Goal: Information Seeking & Learning: Learn about a topic

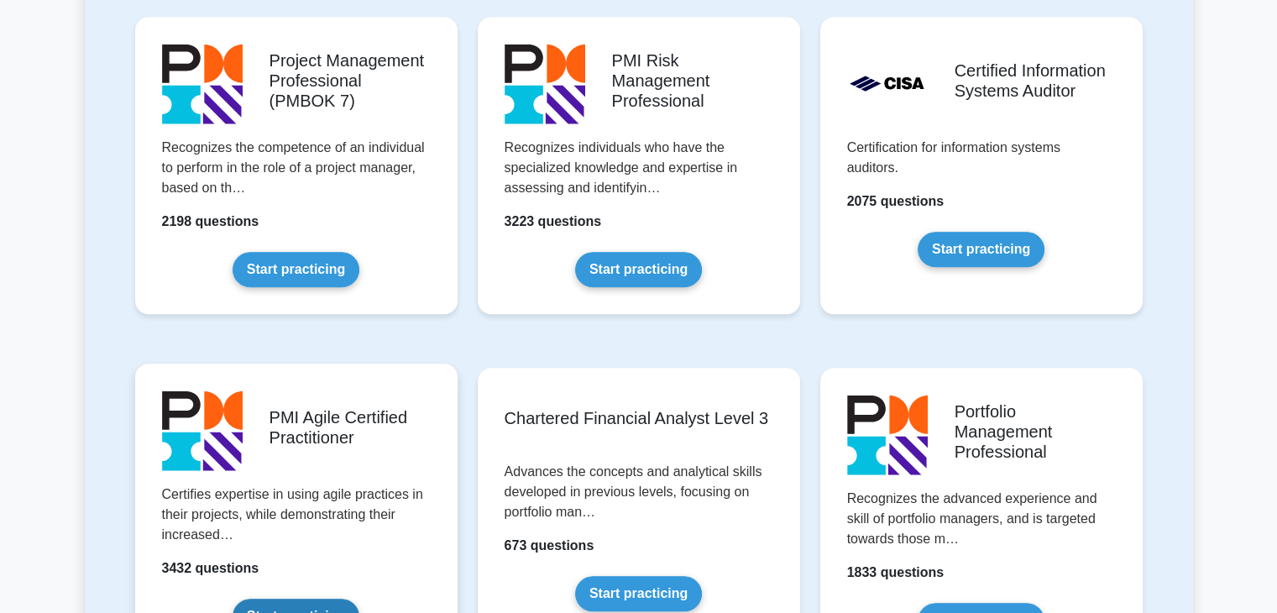
scroll to position [1092, 0]
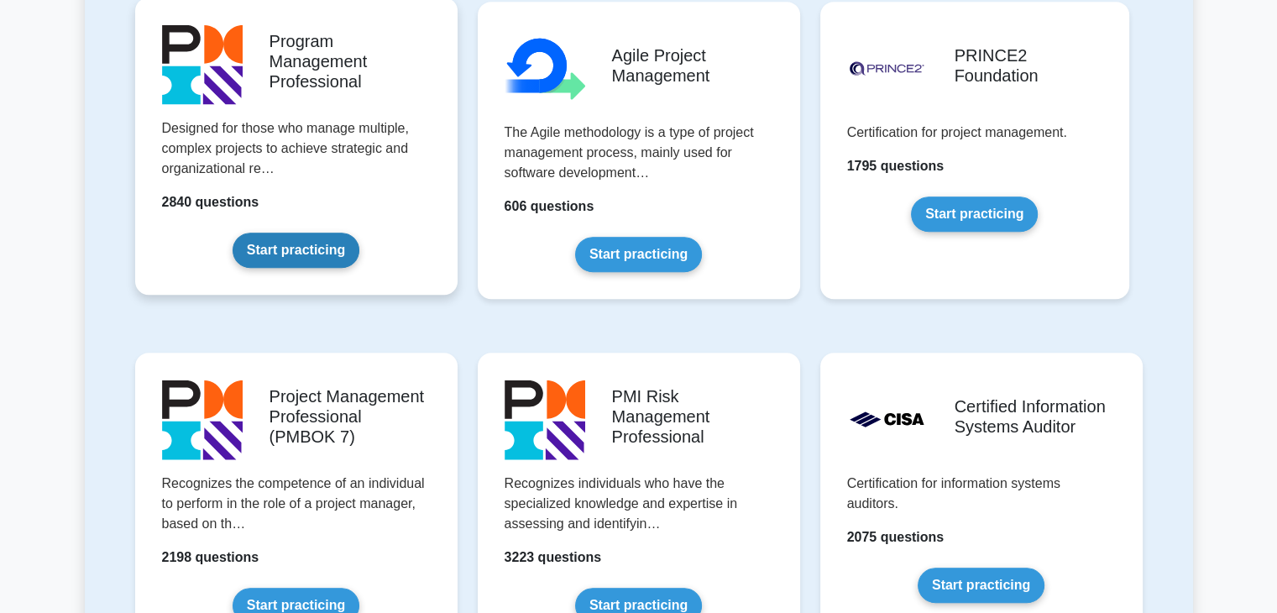
click at [286, 246] on link "Start practicing" at bounding box center [296, 250] width 127 height 35
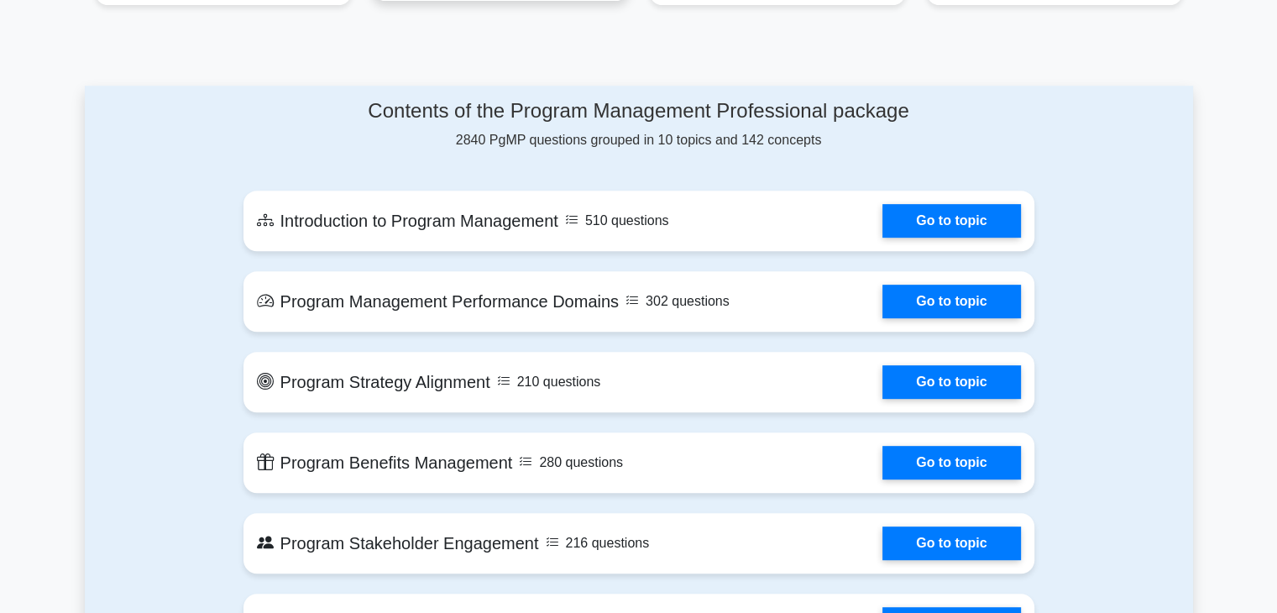
scroll to position [756, 0]
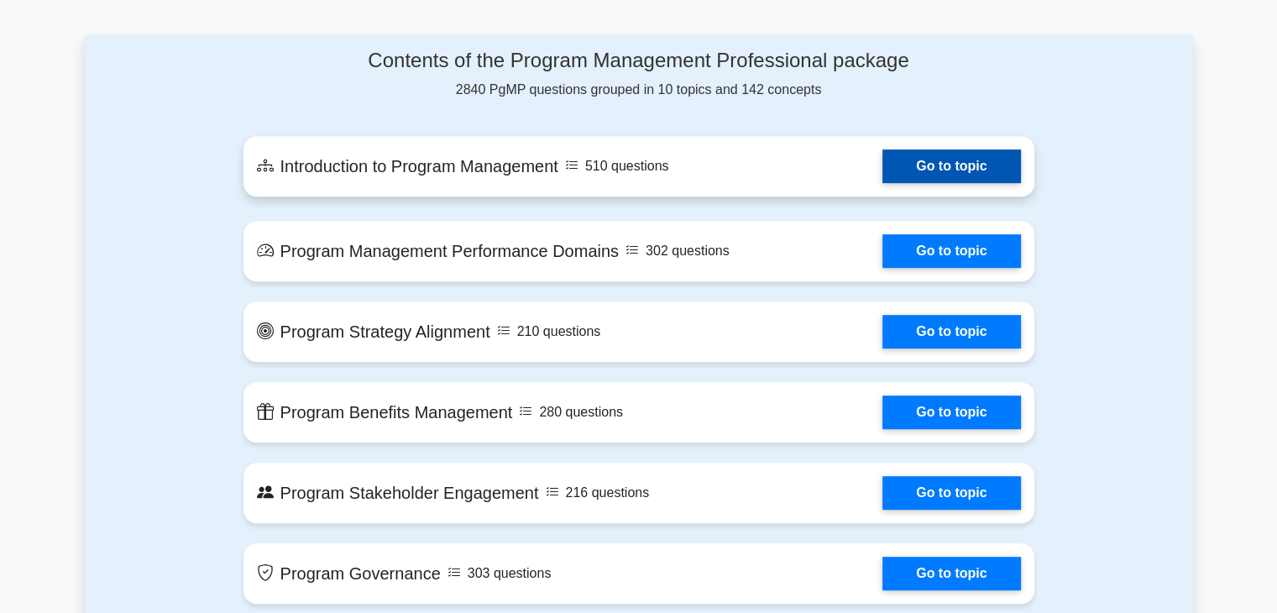
click at [953, 165] on link "Go to topic" at bounding box center [951, 166] width 138 height 34
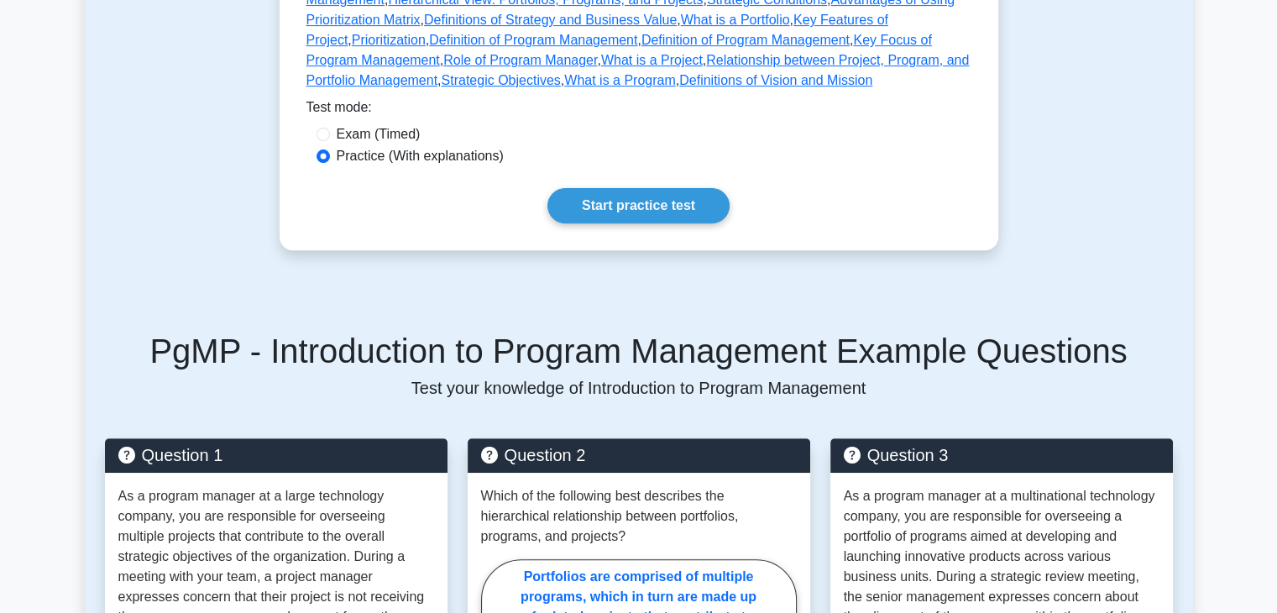
scroll to position [420, 0]
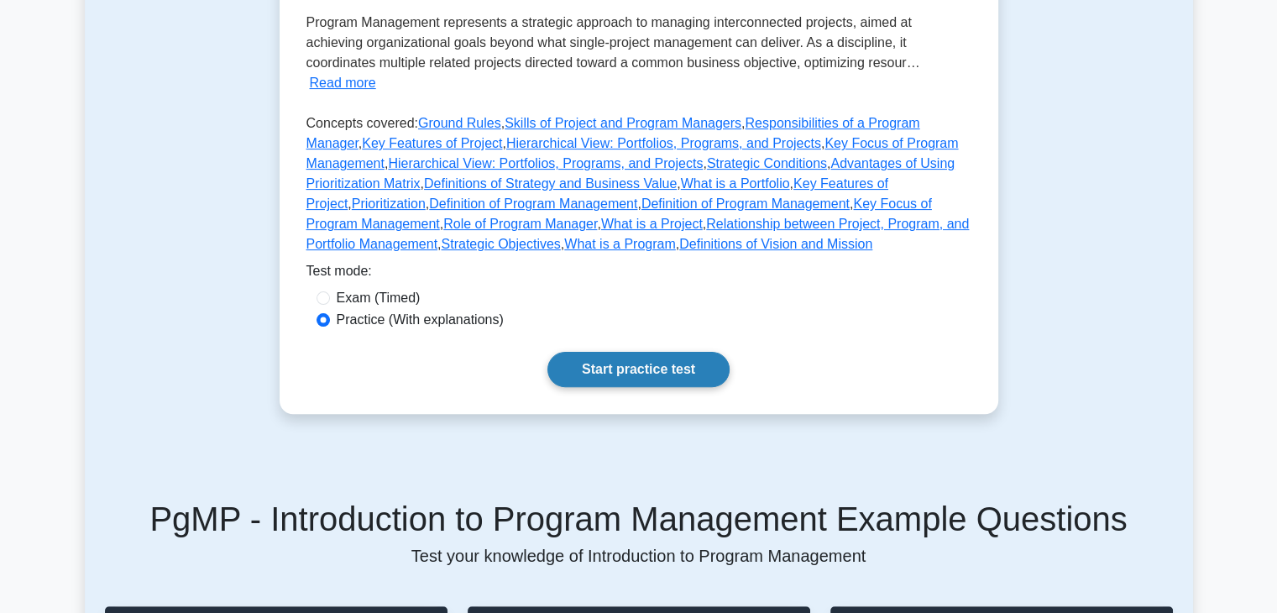
click at [686, 352] on link "Start practice test" at bounding box center [638, 369] width 182 height 35
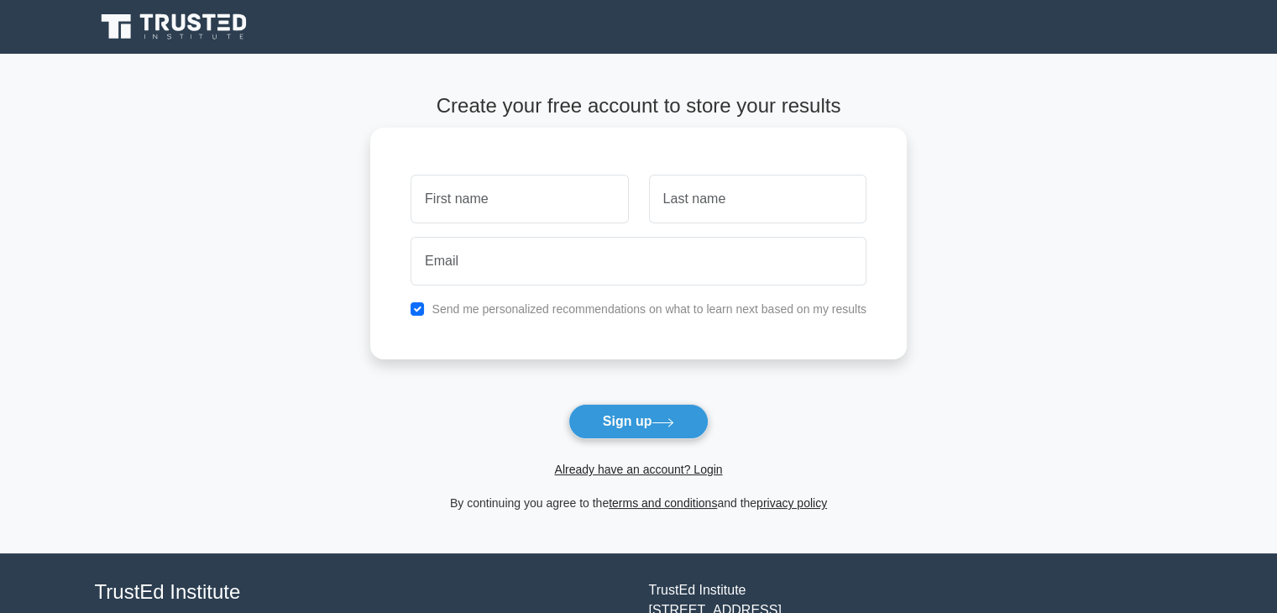
click at [459, 194] on input "text" at bounding box center [519, 199] width 217 height 49
type input "Ruslan"
click at [678, 196] on input "text" at bounding box center [757, 199] width 217 height 49
type input "Muradov"
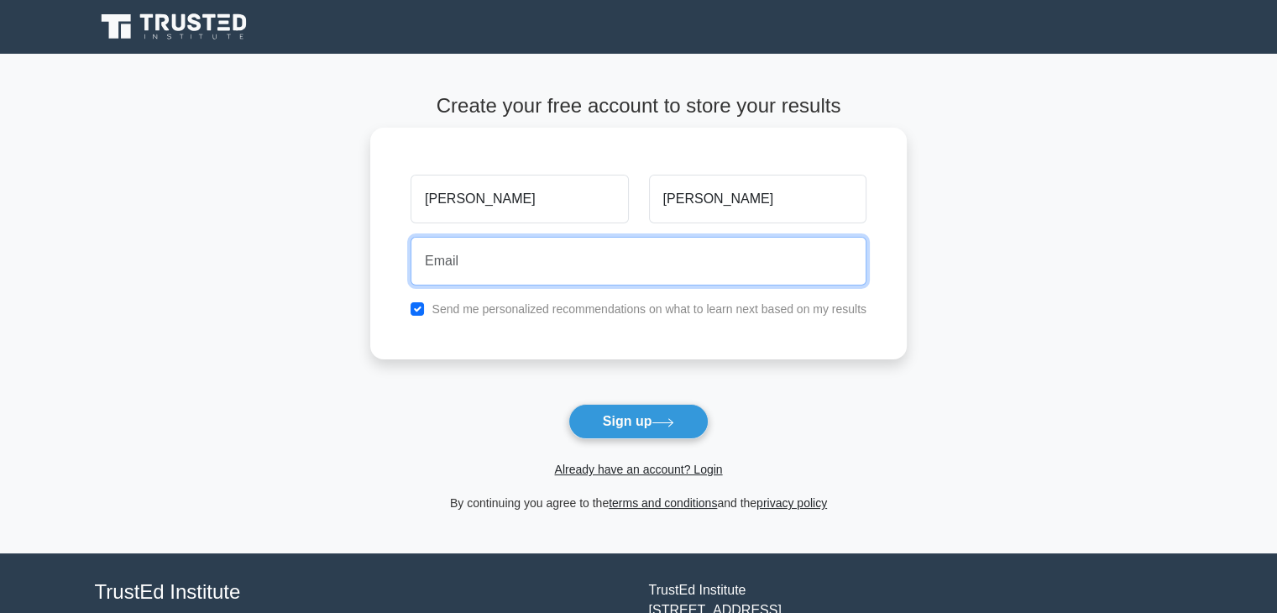
click at [662, 271] on input "email" at bounding box center [639, 261] width 456 height 49
type input "ruslan.muradov82@gmail.com"
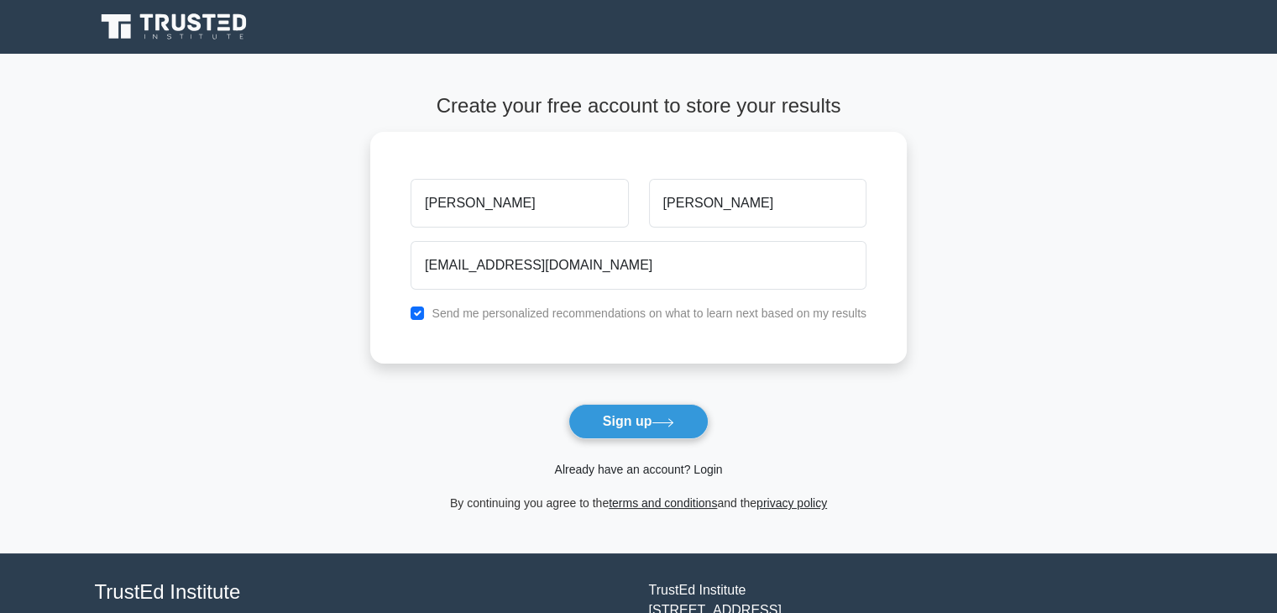
click at [607, 468] on link "Already have an account? Login" at bounding box center [638, 469] width 168 height 13
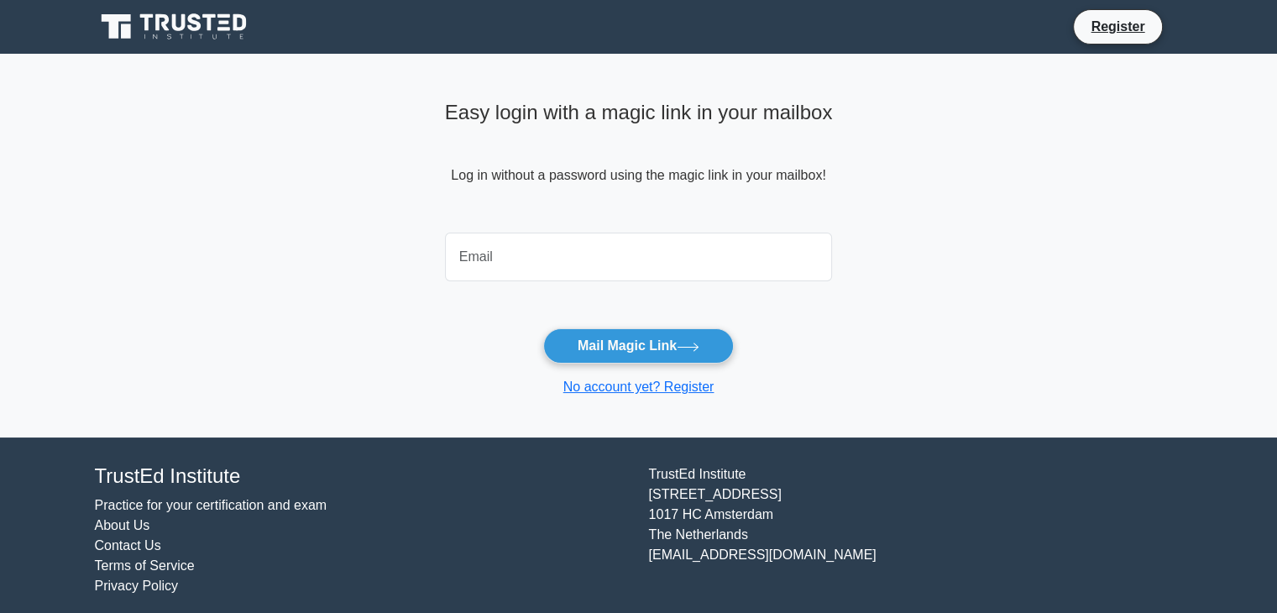
click at [584, 268] on input "email" at bounding box center [639, 257] width 388 height 49
type input "ruslan.muradov82@gmail.com"
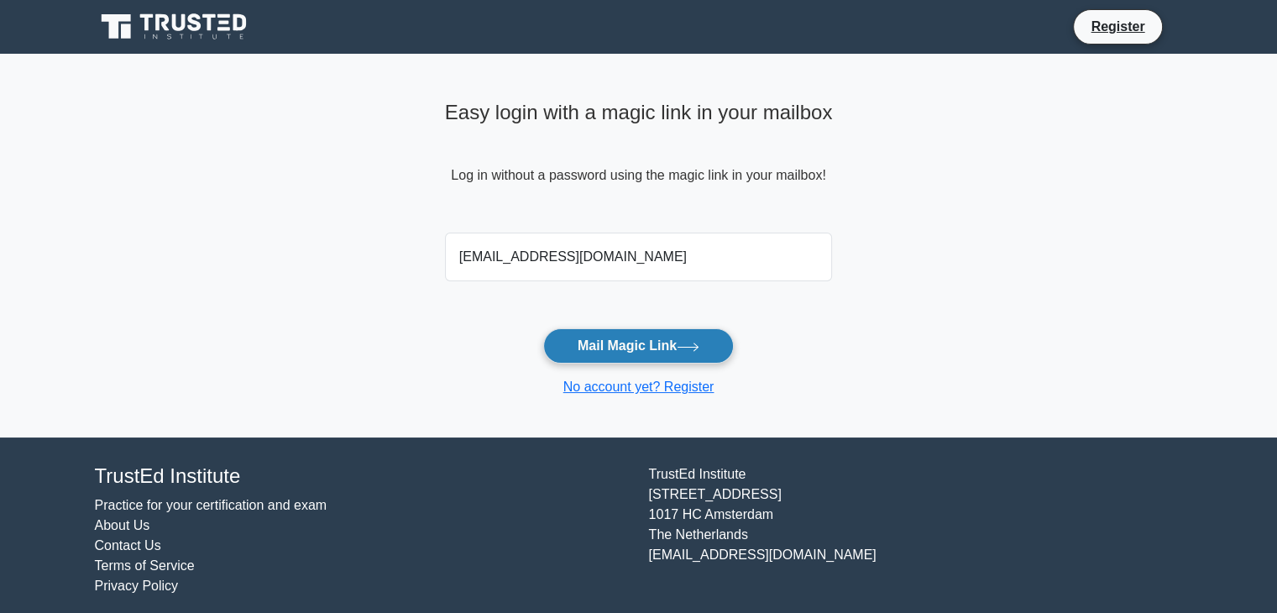
click at [642, 340] on button "Mail Magic Link" at bounding box center [638, 345] width 191 height 35
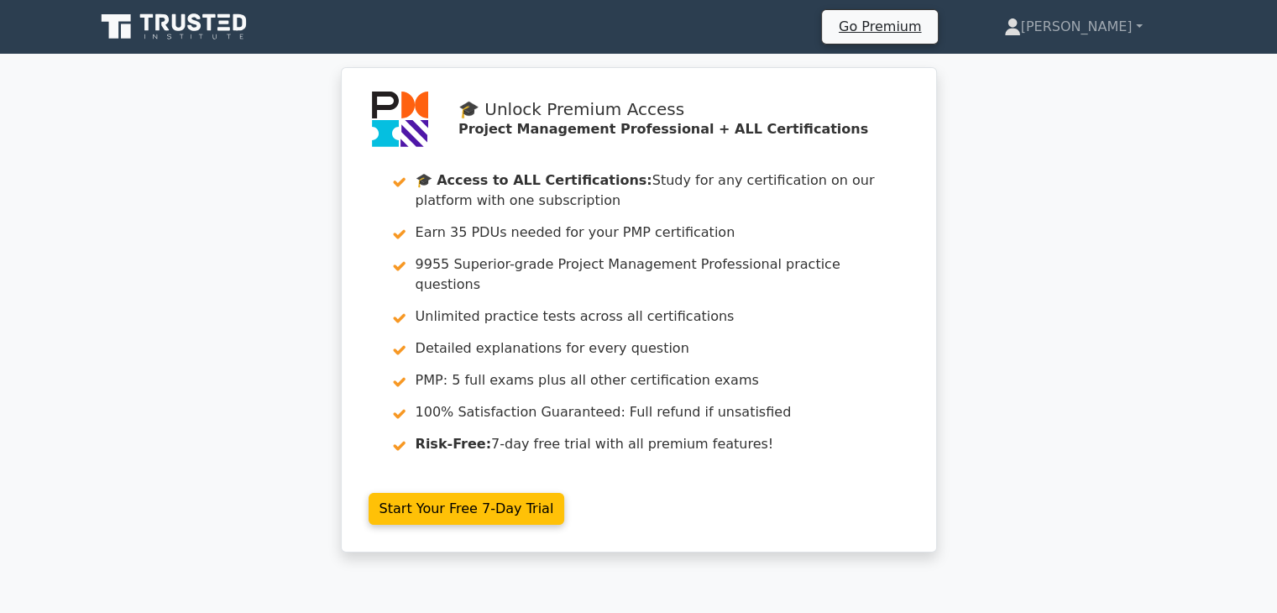
click at [198, 23] on icon at bounding box center [194, 22] width 13 height 18
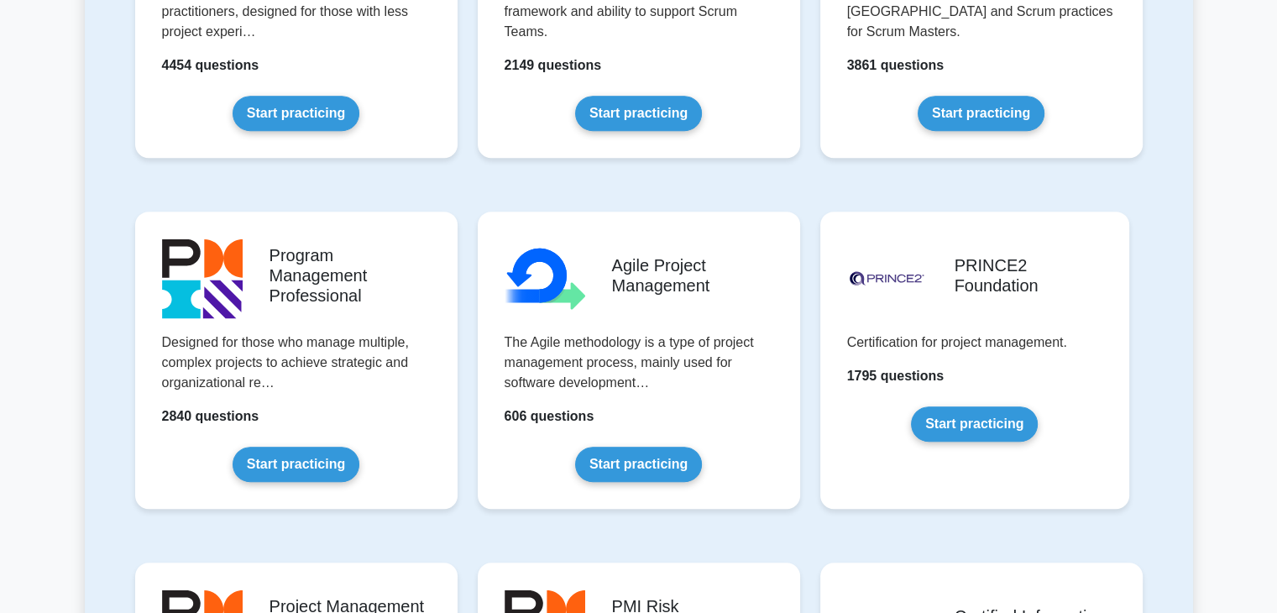
scroll to position [883, 0]
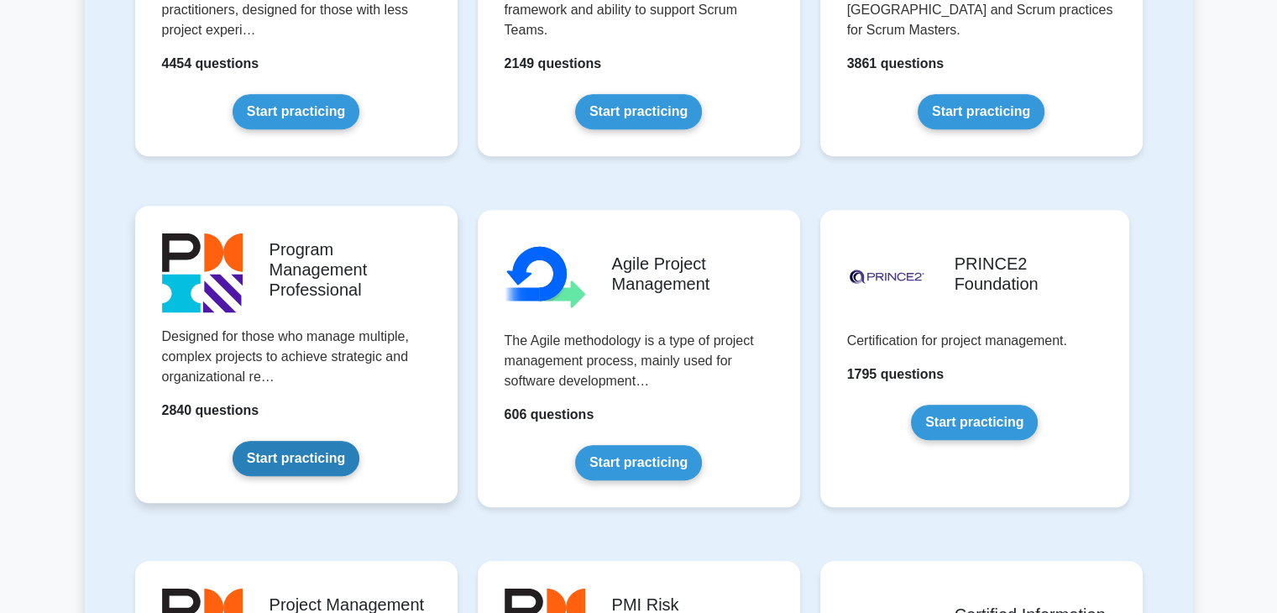
click at [322, 441] on link "Start practicing" at bounding box center [296, 458] width 127 height 35
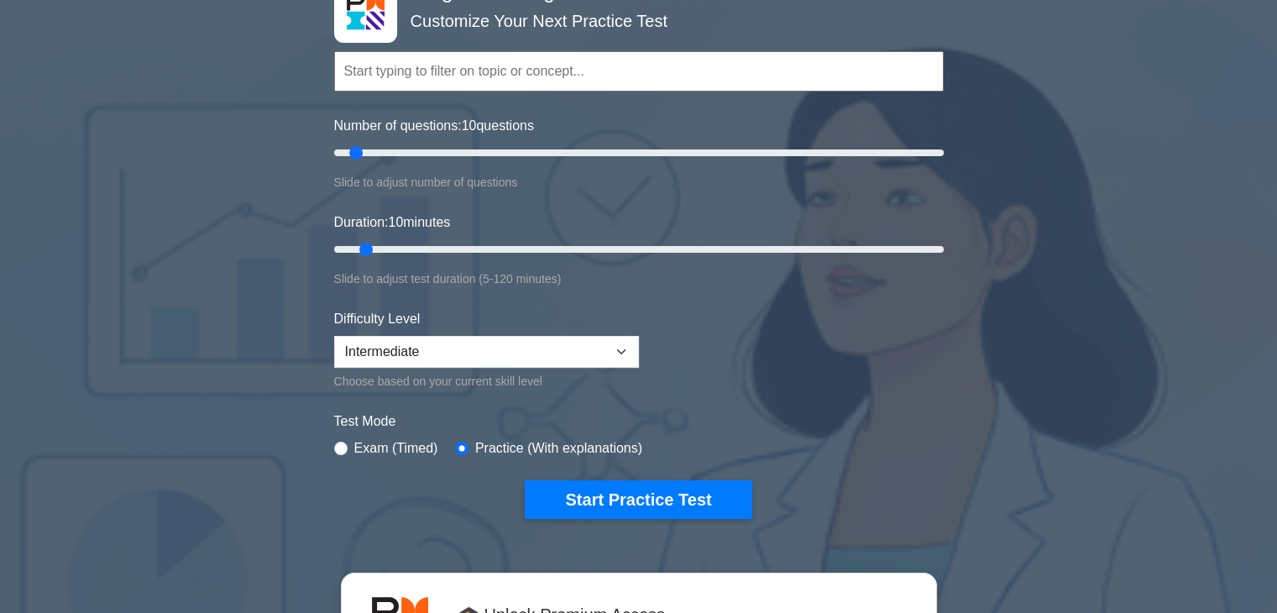
scroll to position [131, 0]
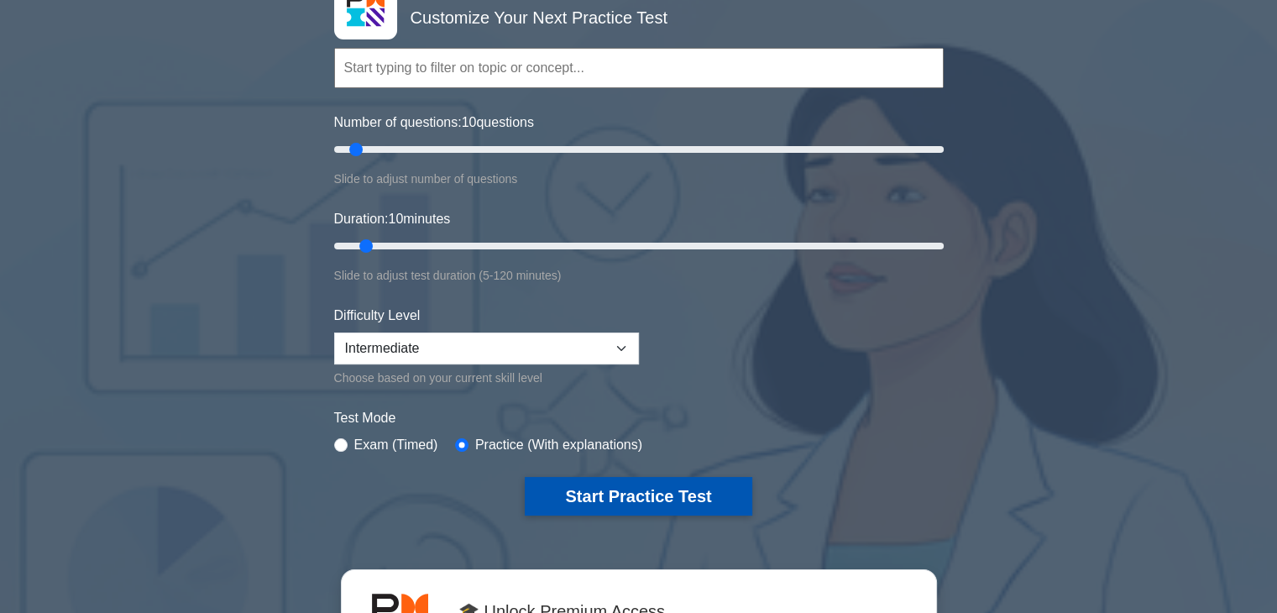
click at [667, 489] on button "Start Practice Test" at bounding box center [638, 496] width 227 height 39
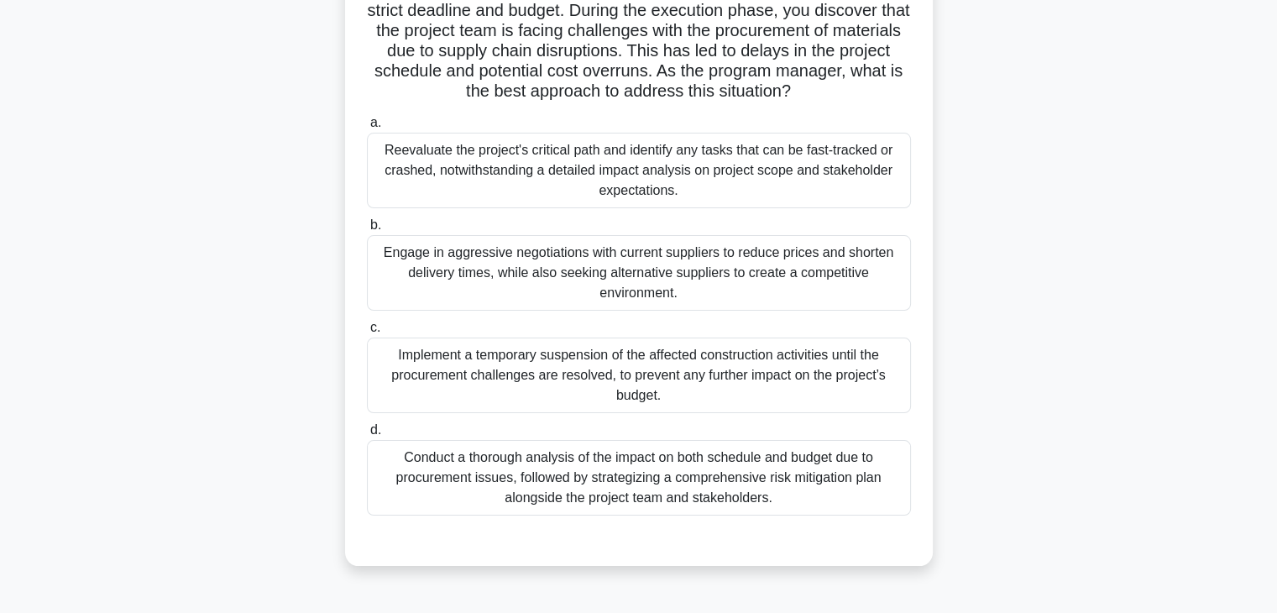
scroll to position [190, 0]
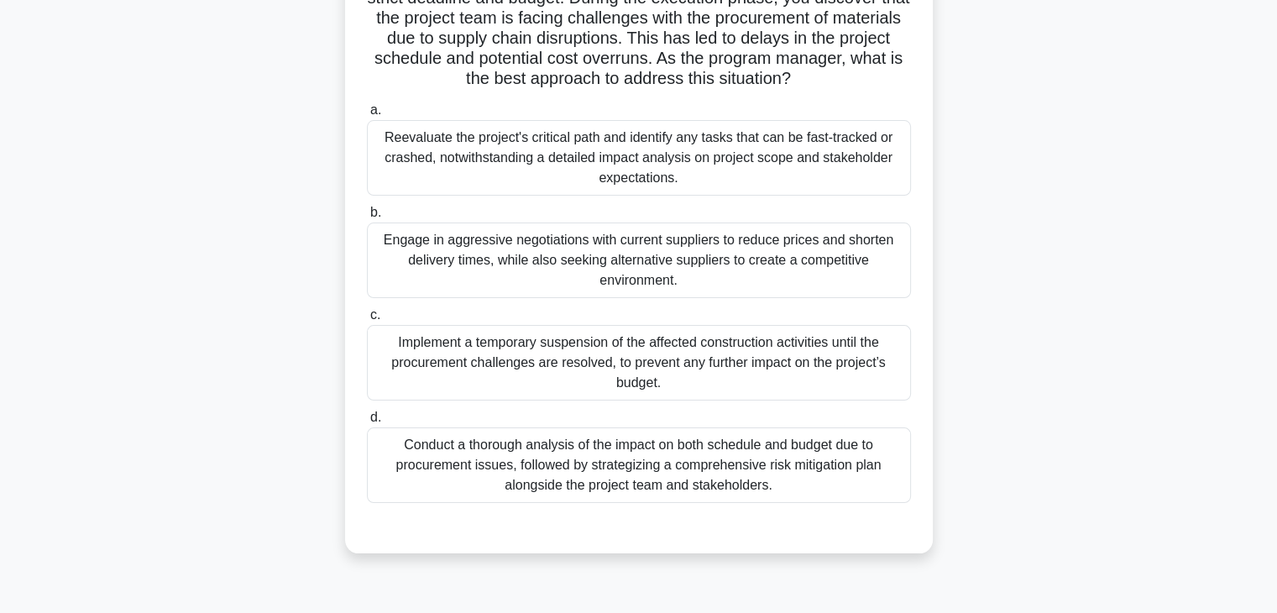
click at [689, 488] on div "Conduct a thorough analysis of the impact on both schedule and budget due to pr…" at bounding box center [639, 465] width 544 height 76
click at [367, 423] on input "d. Conduct a thorough analysis of the impact on both schedule and budget due to…" at bounding box center [367, 417] width 0 height 11
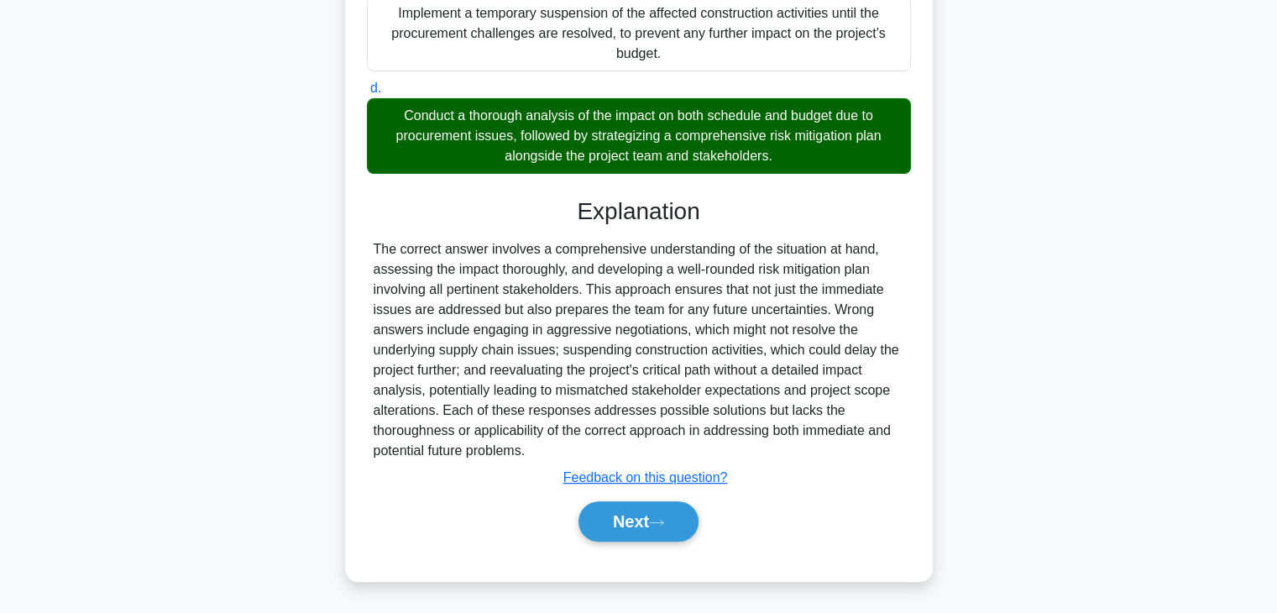
scroll to position [538, 0]
click at [676, 516] on button "Next" at bounding box center [638, 521] width 120 height 40
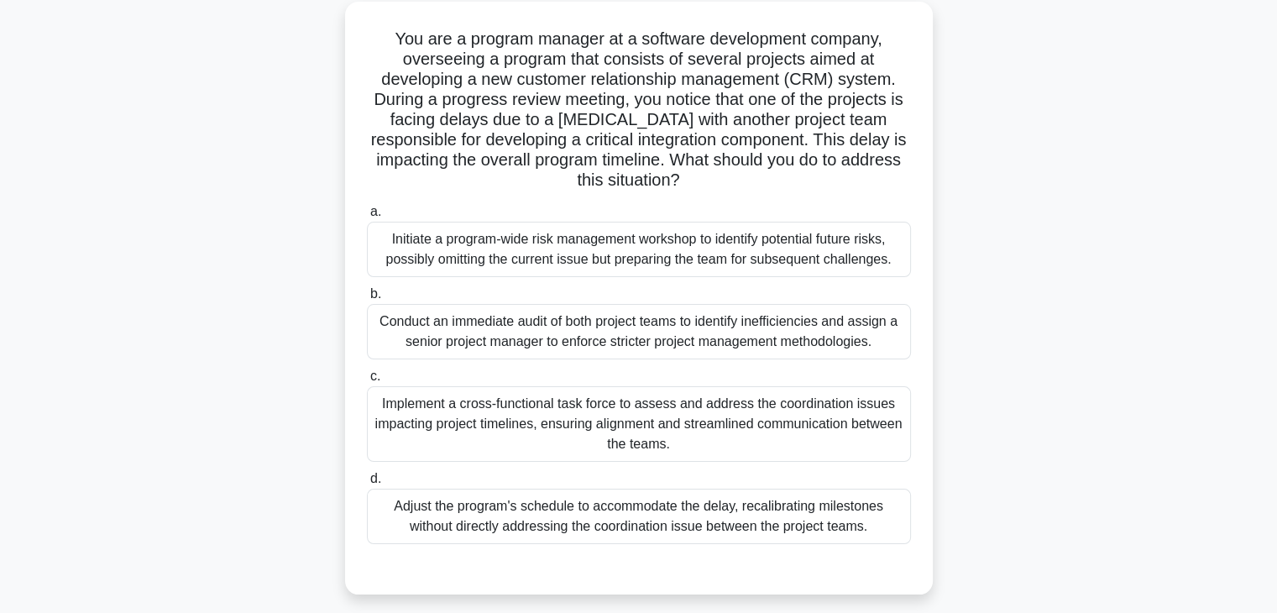
scroll to position [92, 0]
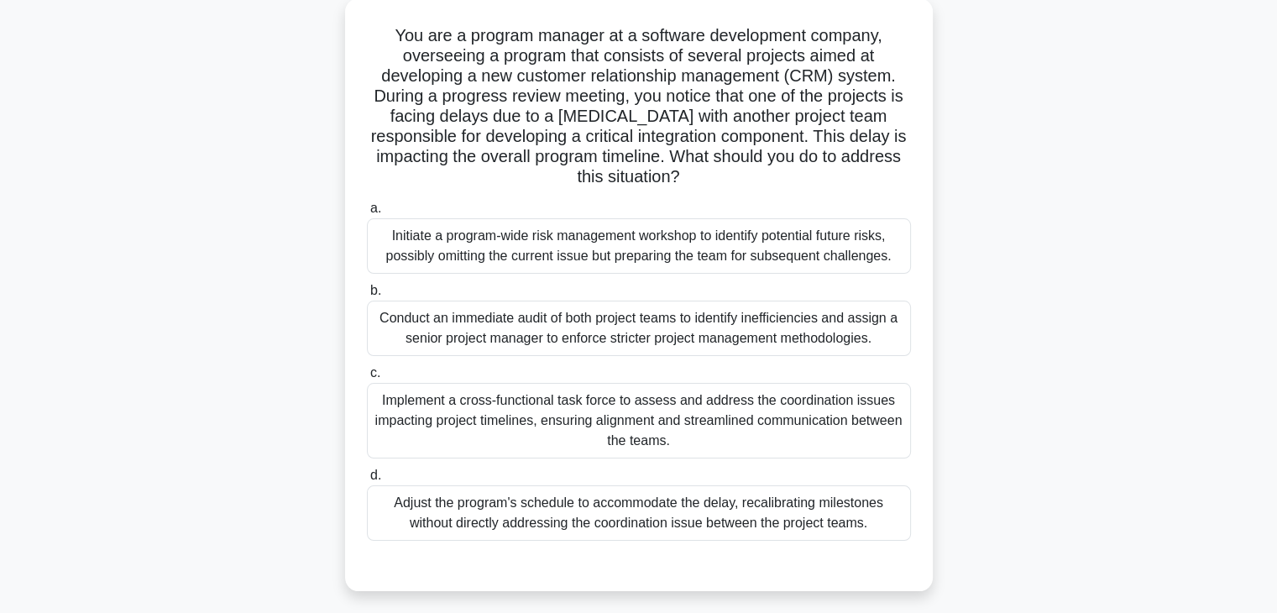
click at [674, 418] on div "Implement a cross-functional task force to assess and address the coordination …" at bounding box center [639, 421] width 544 height 76
click at [367, 379] on input "c. Implement a cross-functional task force to assess and address the coordinati…" at bounding box center [367, 373] width 0 height 11
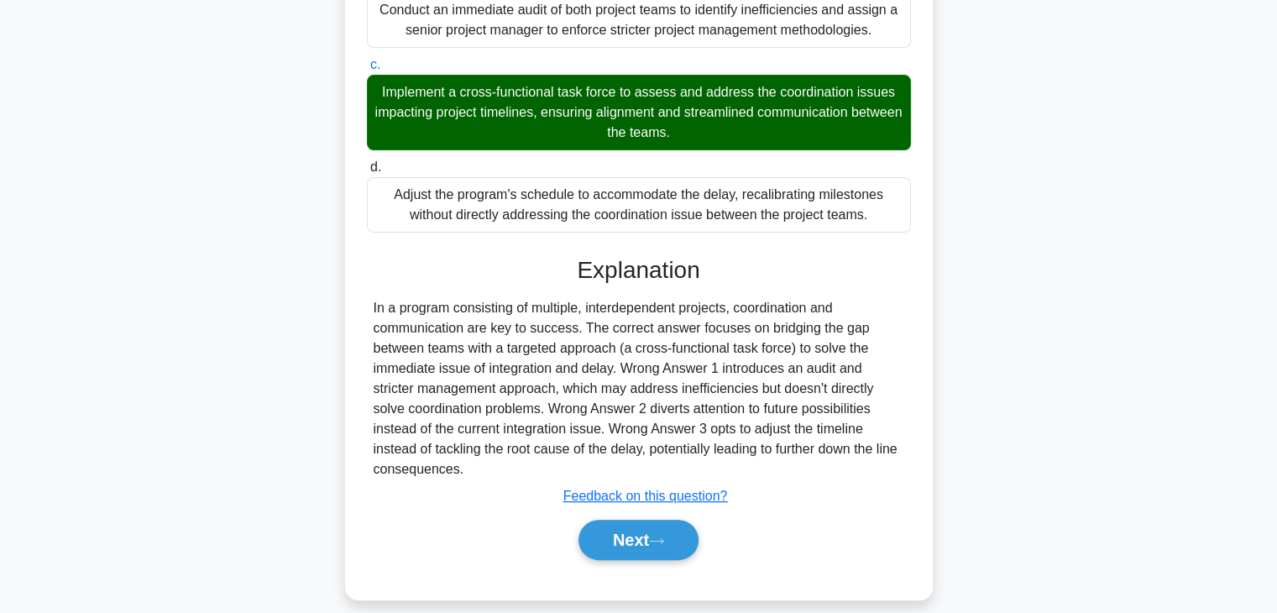
scroll to position [417, 0]
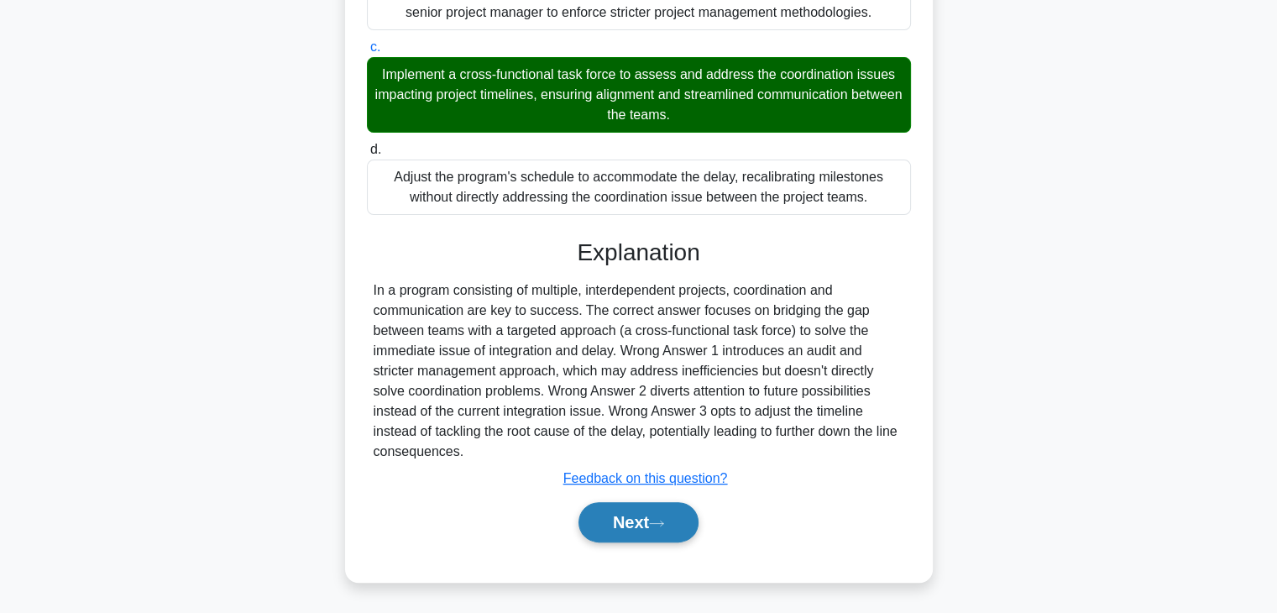
click at [655, 530] on button "Next" at bounding box center [638, 522] width 120 height 40
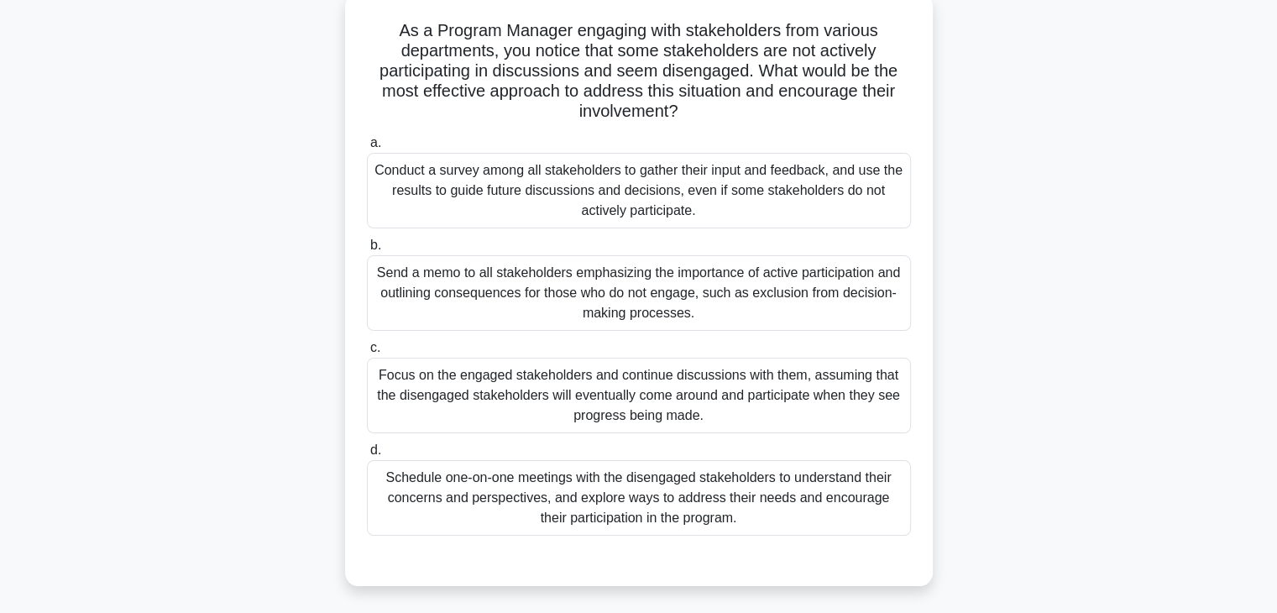
scroll to position [100, 0]
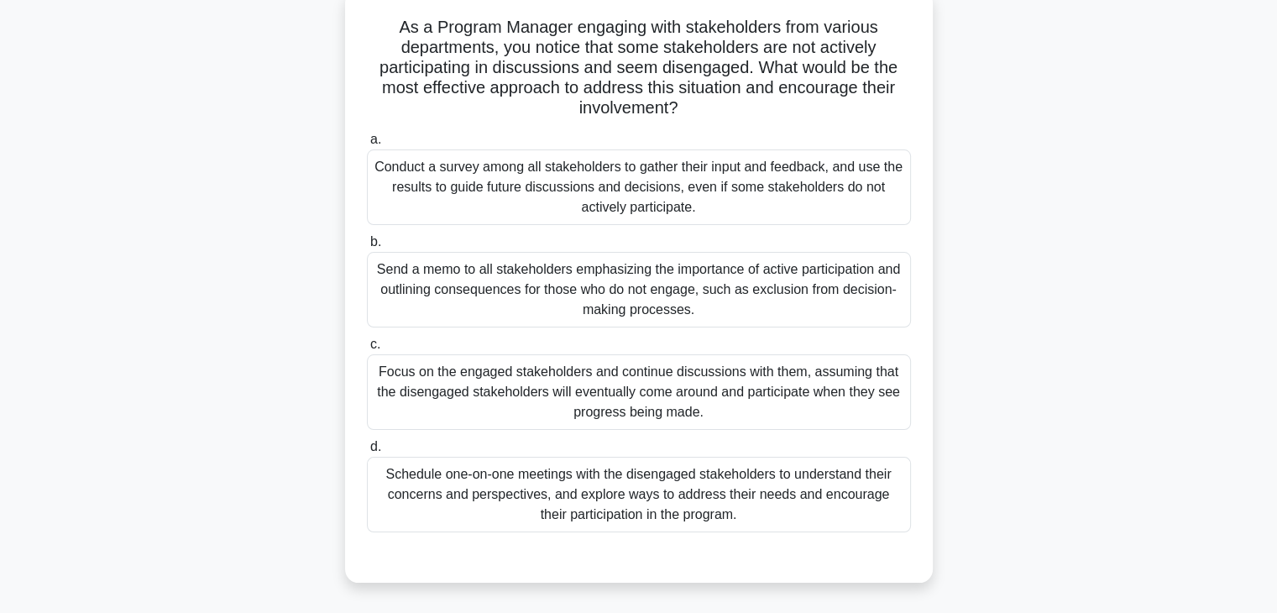
click at [688, 498] on div "Schedule one-on-one meetings with the disengaged stakeholders to understand the…" at bounding box center [639, 495] width 544 height 76
click at [367, 453] on input "d. Schedule one-on-one meetings with the disengaged stakeholders to understand …" at bounding box center [367, 447] width 0 height 11
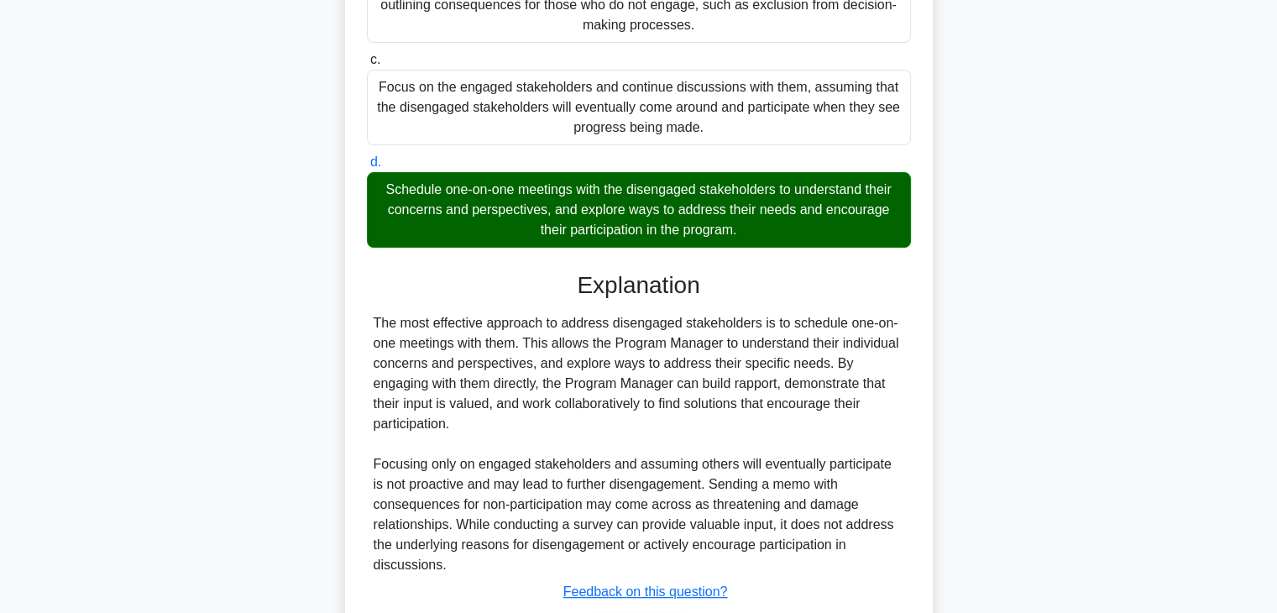
scroll to position [478, 0]
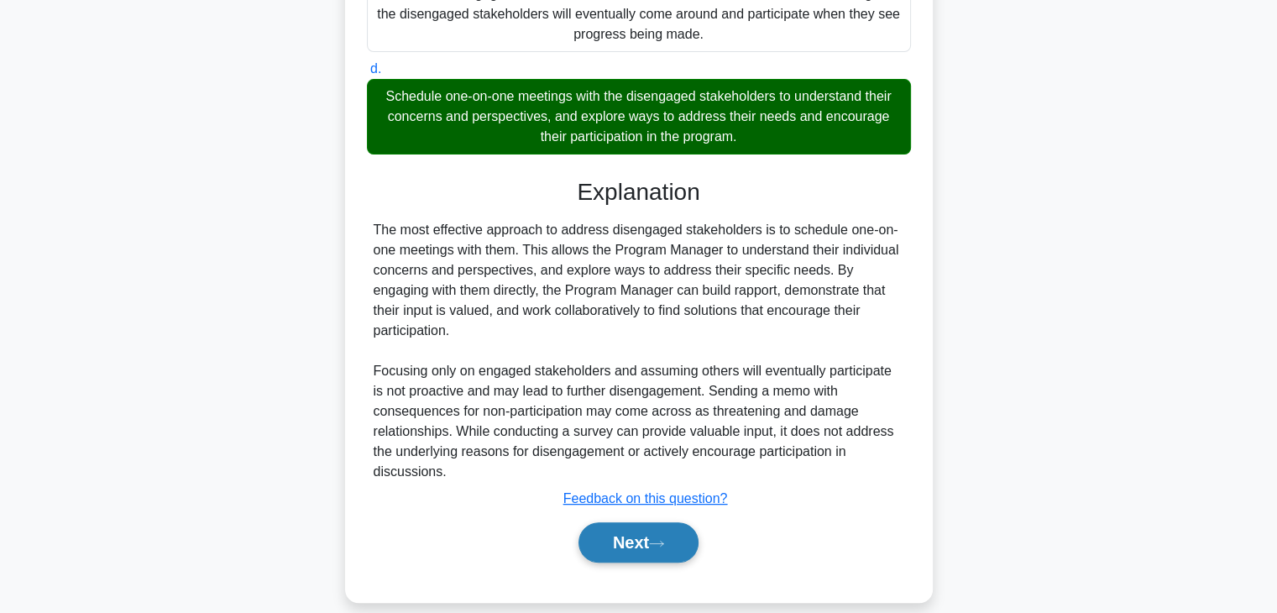
click at [664, 539] on icon at bounding box center [656, 543] width 15 height 9
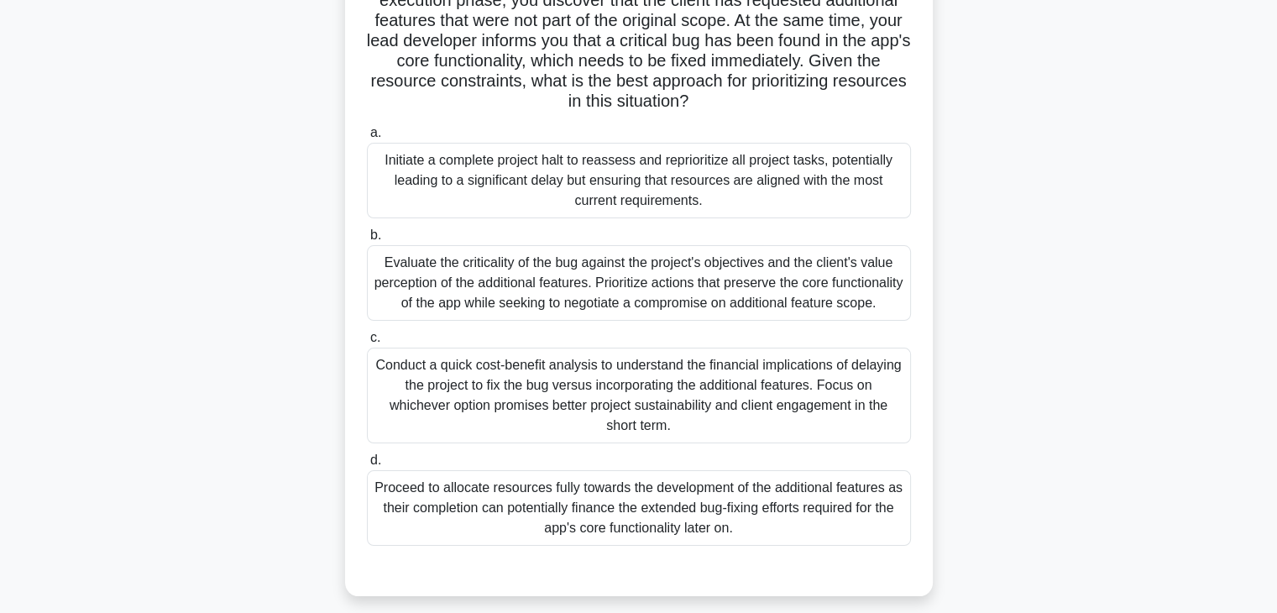
scroll to position [174, 0]
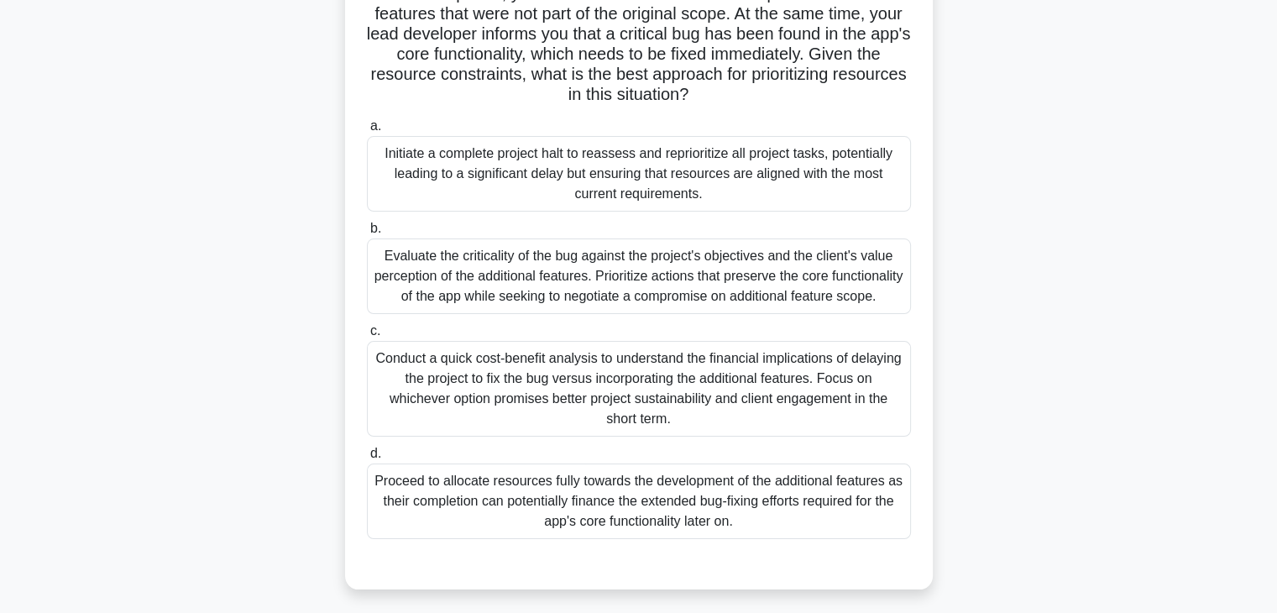
click at [652, 281] on div "Evaluate the criticality of the bug against the project's objectives and the cl…" at bounding box center [639, 276] width 544 height 76
click at [367, 234] on input "b. Evaluate the criticality of the bug against the project's objectives and the…" at bounding box center [367, 228] width 0 height 11
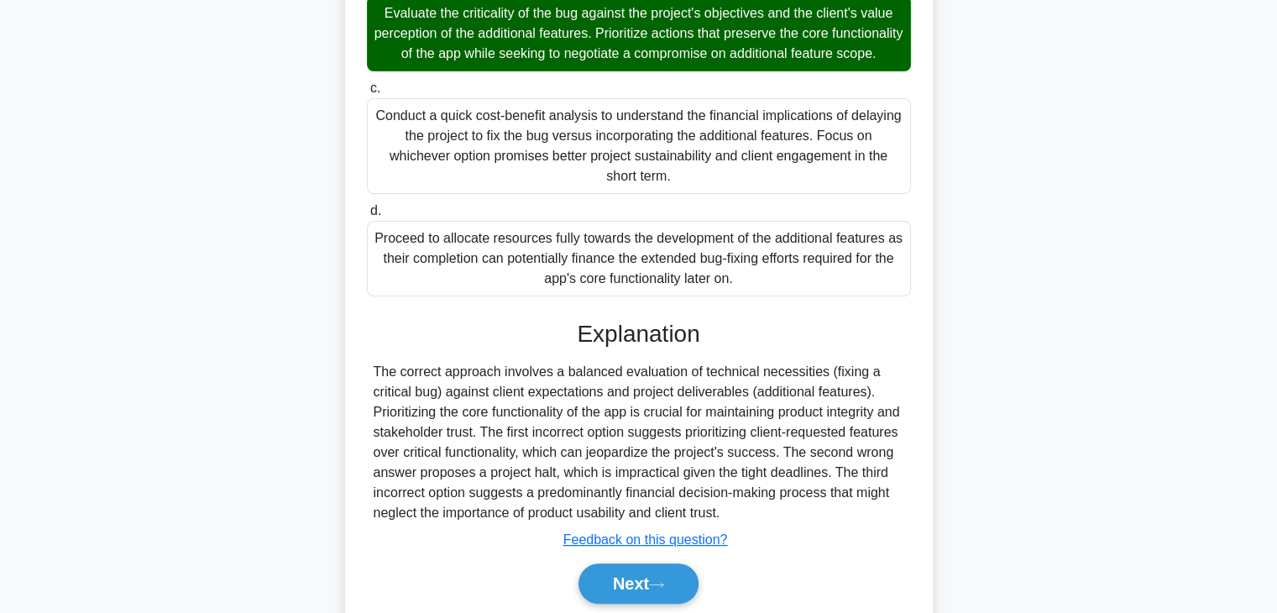
scroll to position [498, 0]
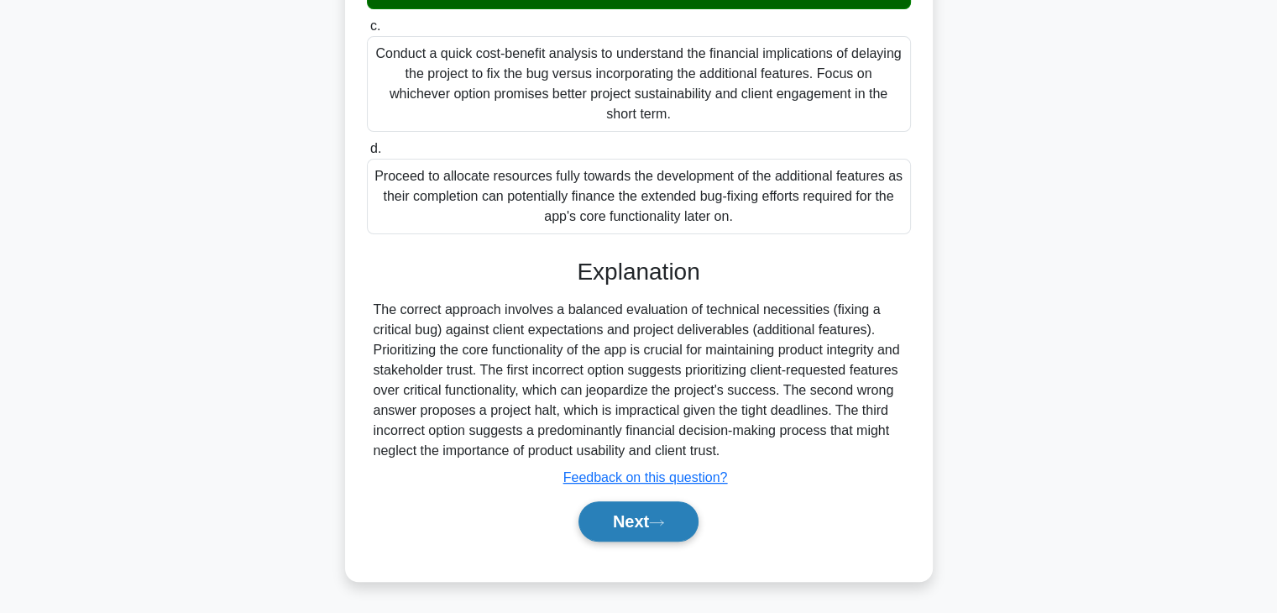
click at [673, 515] on button "Next" at bounding box center [638, 521] width 120 height 40
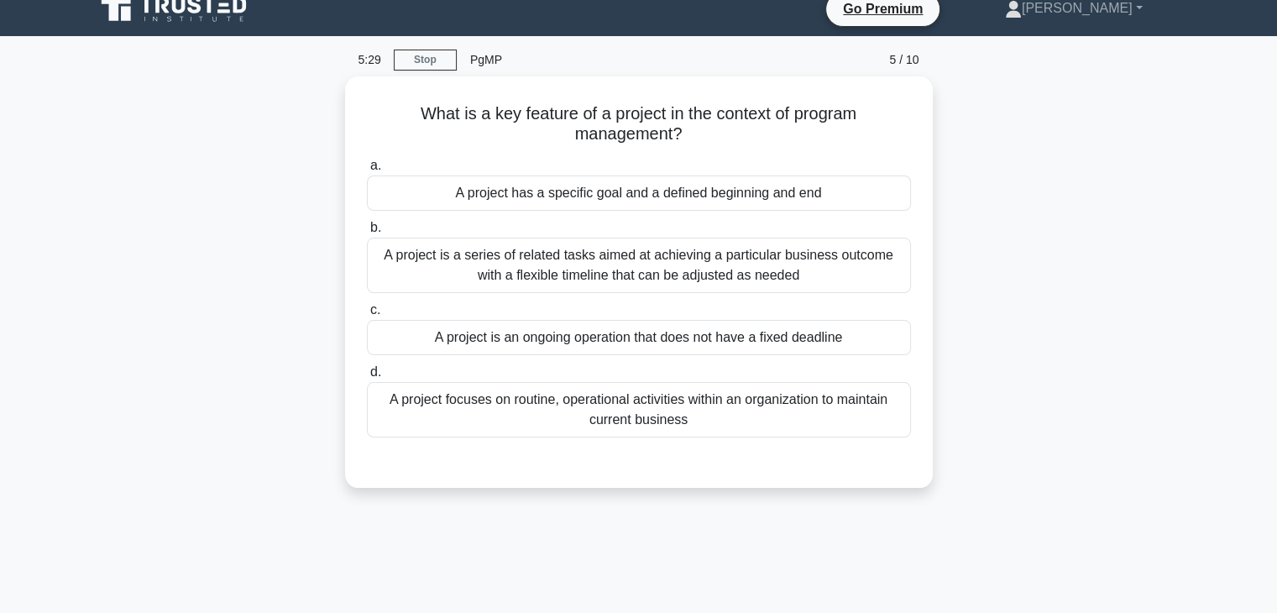
scroll to position [0, 0]
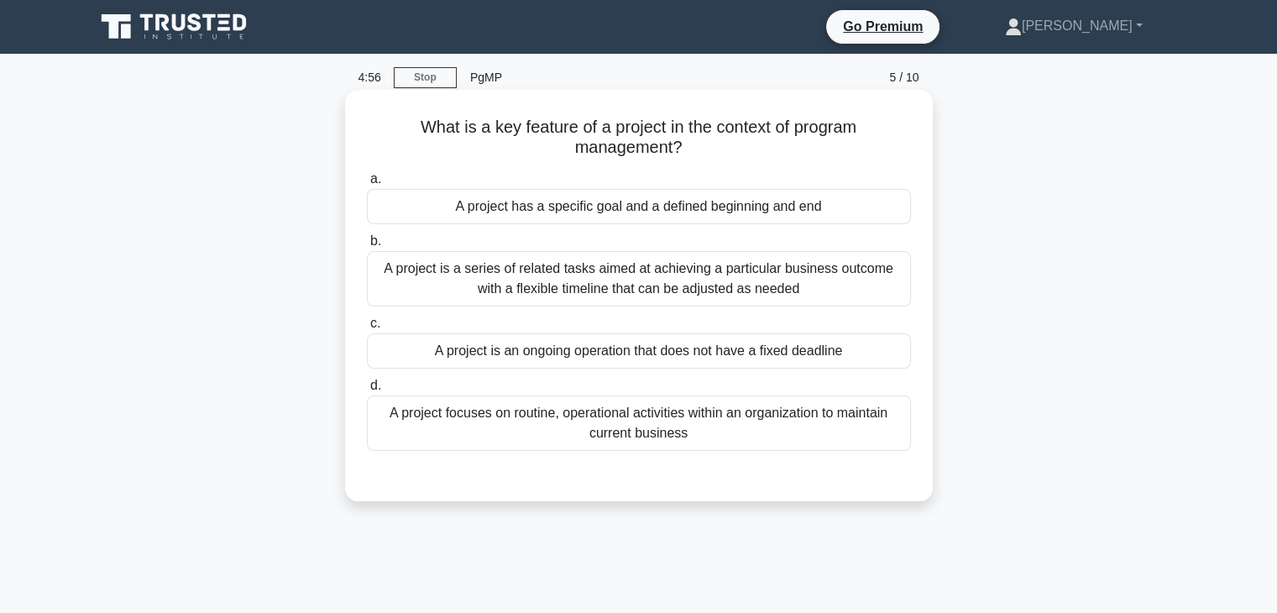
click at [643, 202] on div "A project has a specific goal and a defined beginning and end" at bounding box center [639, 206] width 544 height 35
click at [367, 185] on input "a. A project has a specific goal and a defined beginning and end" at bounding box center [367, 179] width 0 height 11
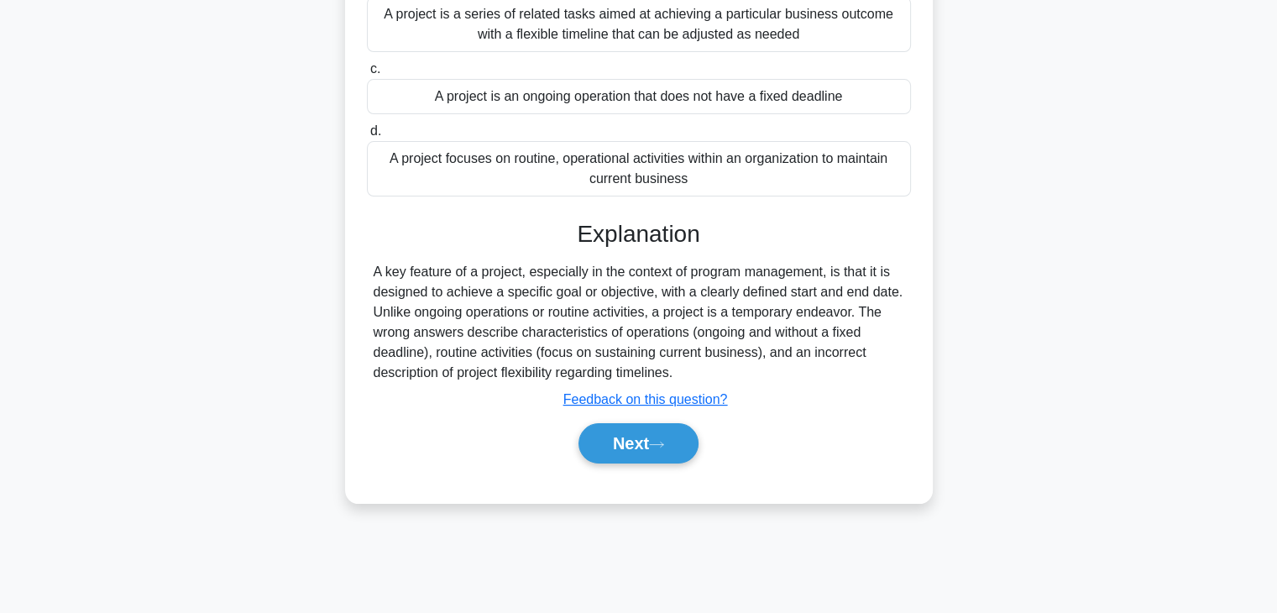
scroll to position [255, 0]
click at [655, 440] on icon at bounding box center [656, 443] width 15 height 9
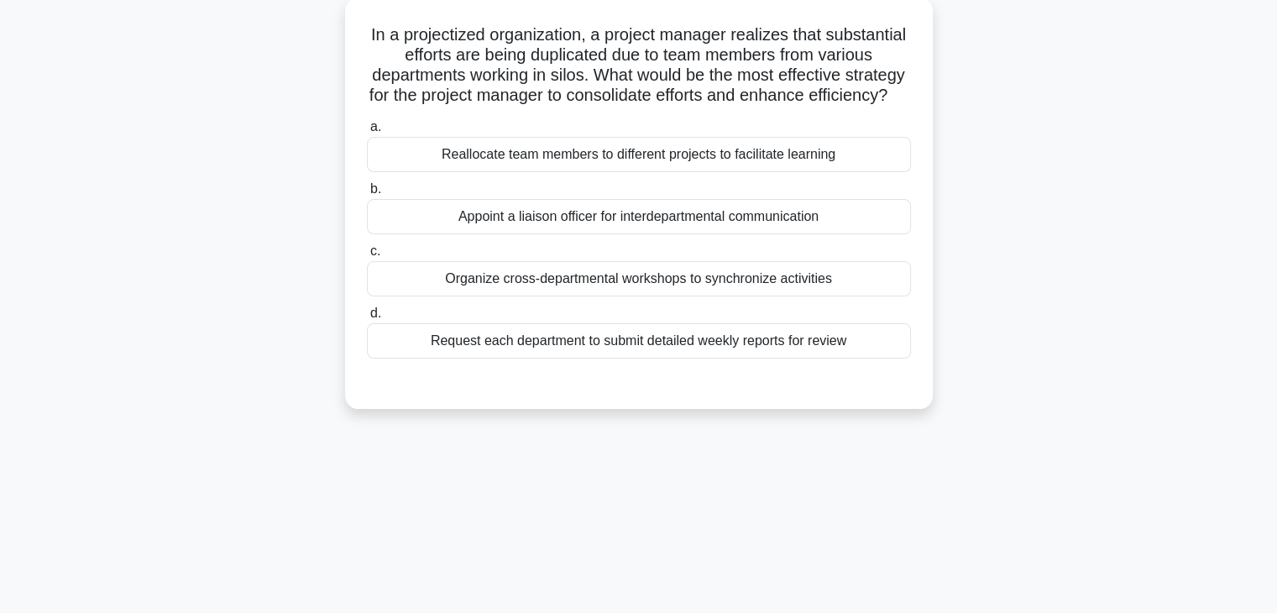
scroll to position [80, 0]
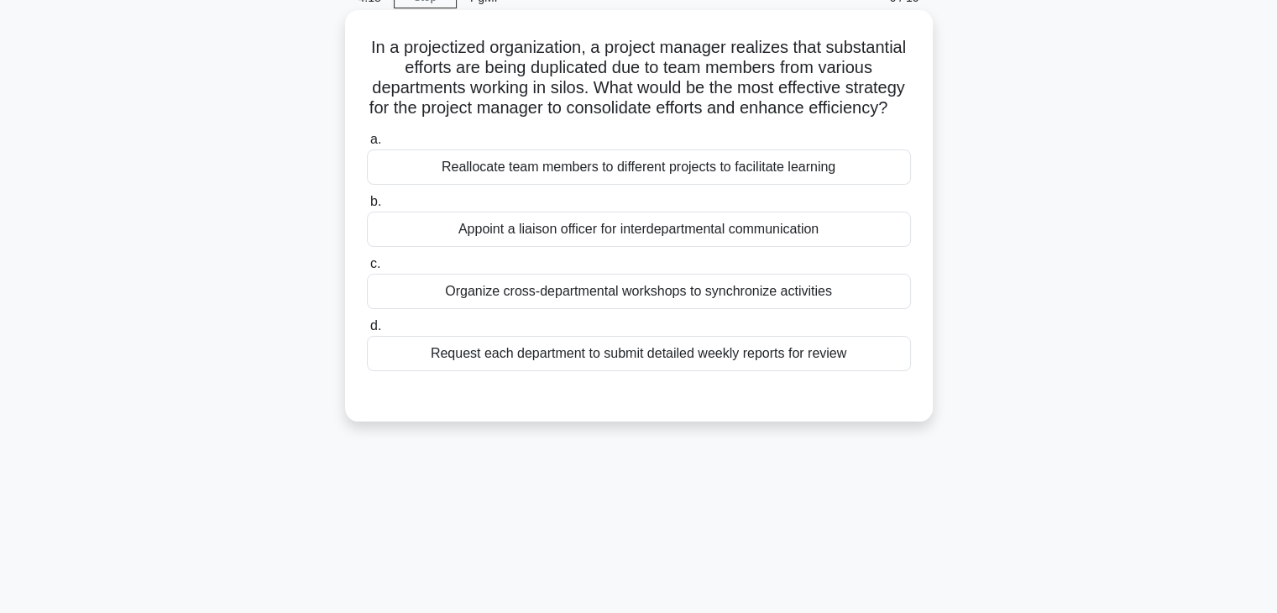
click at [643, 309] on div "Organize cross-departmental workshops to synchronize activities" at bounding box center [639, 291] width 544 height 35
click at [367, 270] on input "c. Organize cross-departmental workshops to synchronize activities" at bounding box center [367, 264] width 0 height 11
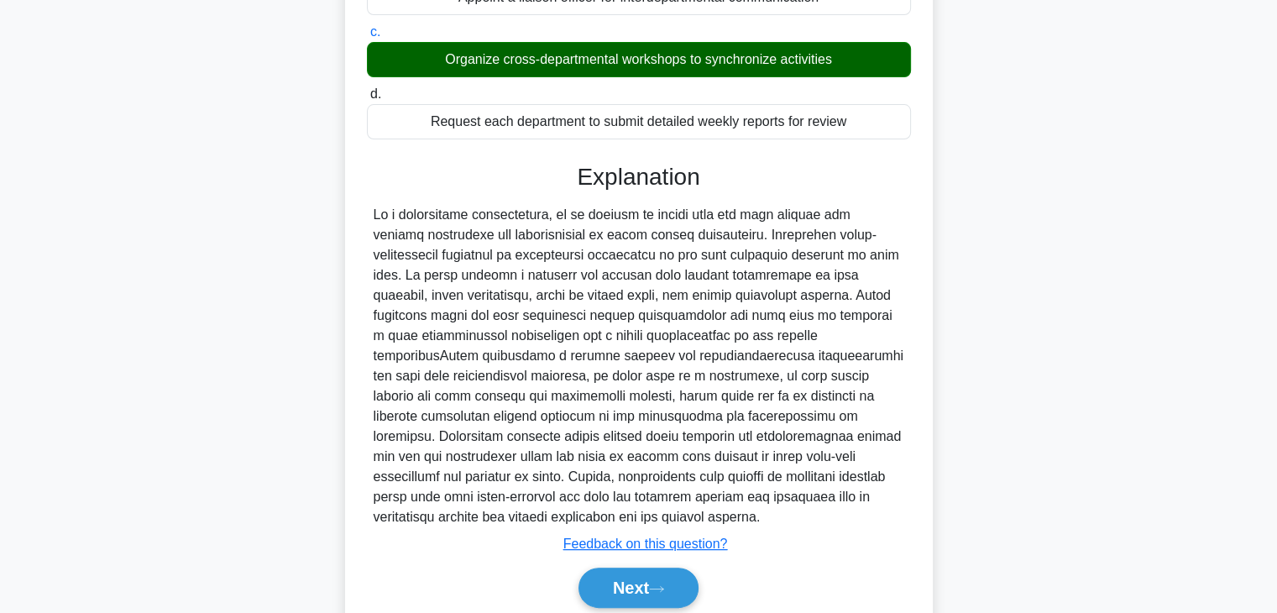
scroll to position [397, 0]
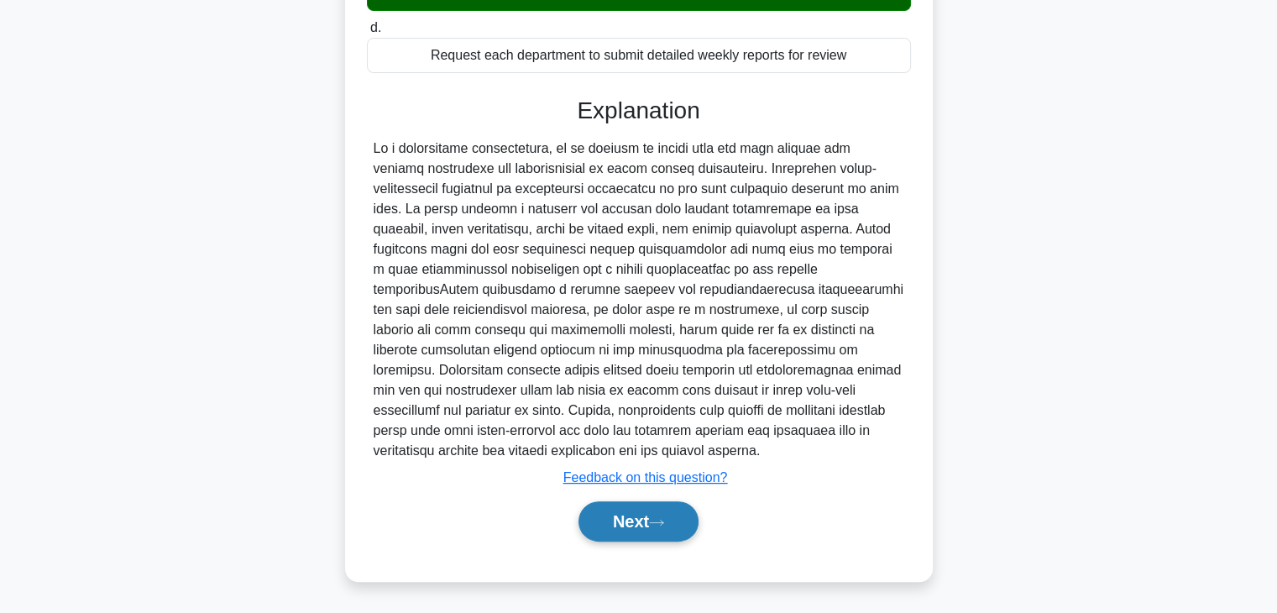
click at [667, 516] on button "Next" at bounding box center [638, 521] width 120 height 40
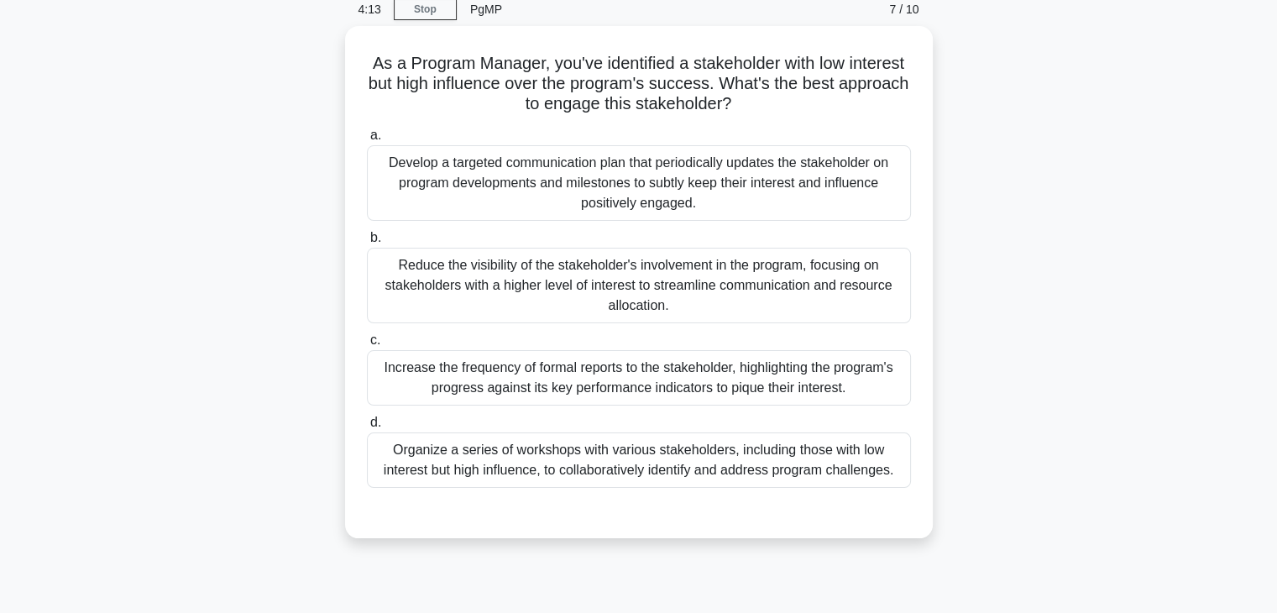
scroll to position [67, 0]
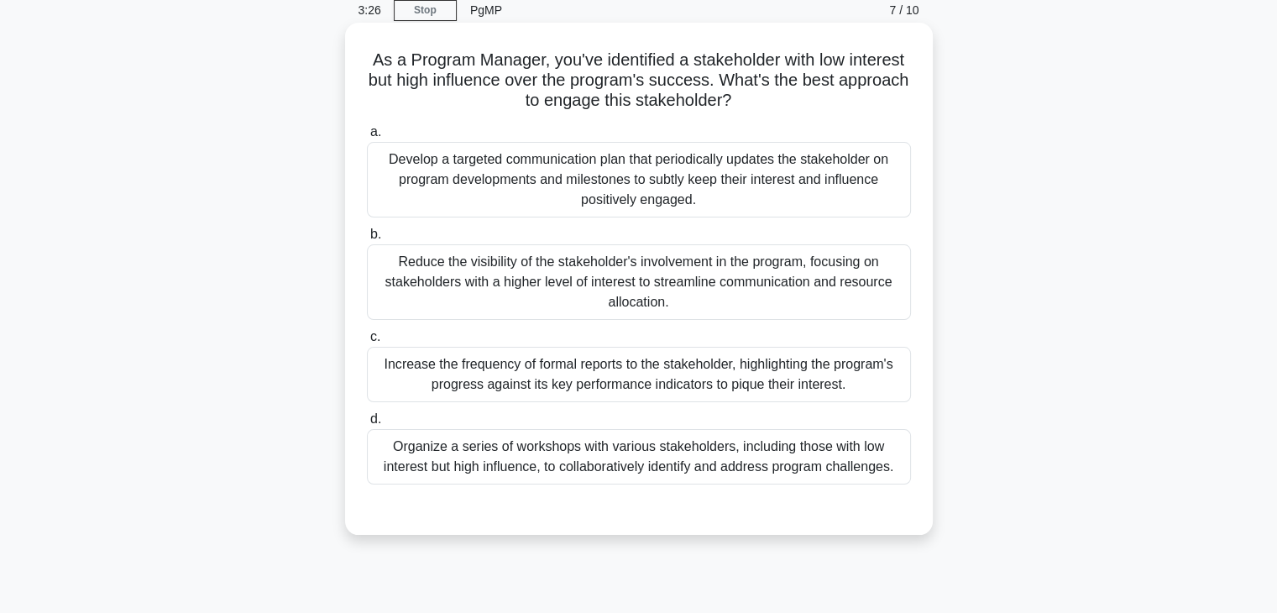
click at [709, 178] on div "Develop a targeted communication plan that periodically updates the stakeholder…" at bounding box center [639, 180] width 544 height 76
click at [367, 138] on input "a. Develop a targeted communication plan that periodically updates the stakehol…" at bounding box center [367, 132] width 0 height 11
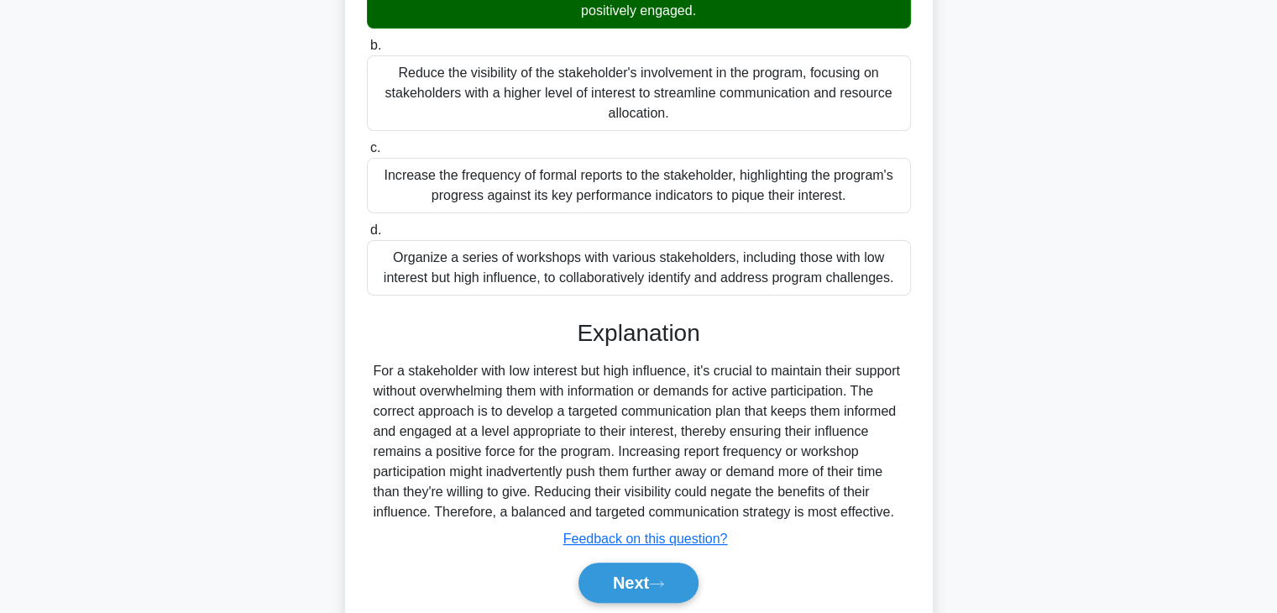
scroll to position [337, 0]
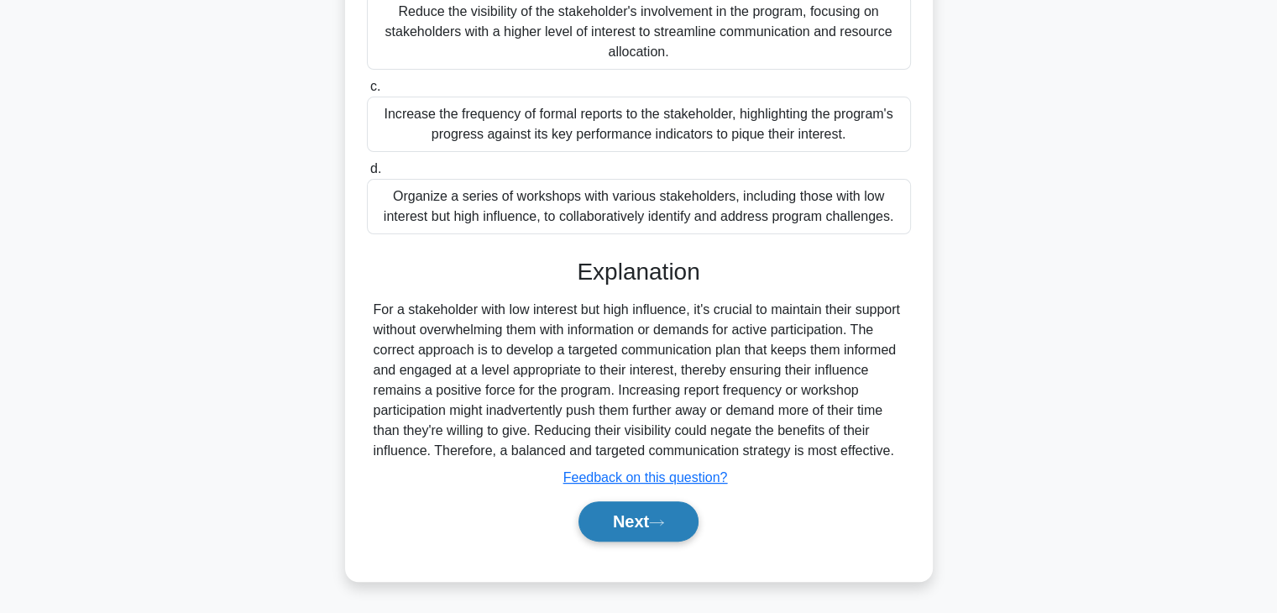
click at [668, 511] on button "Next" at bounding box center [638, 521] width 120 height 40
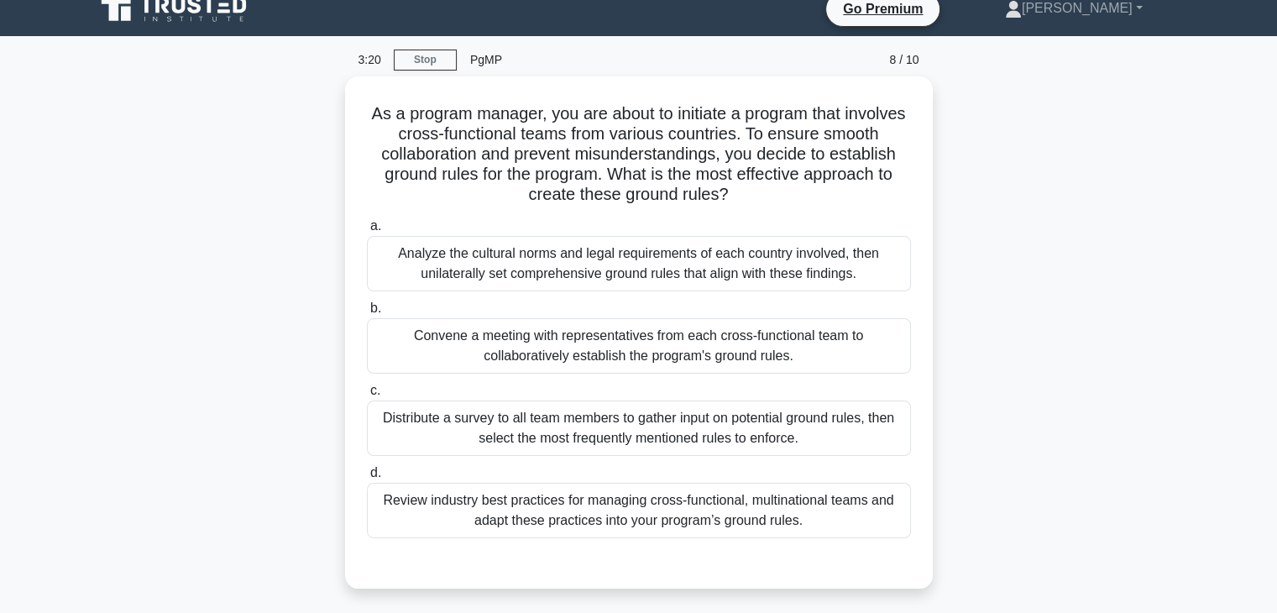
scroll to position [17, 0]
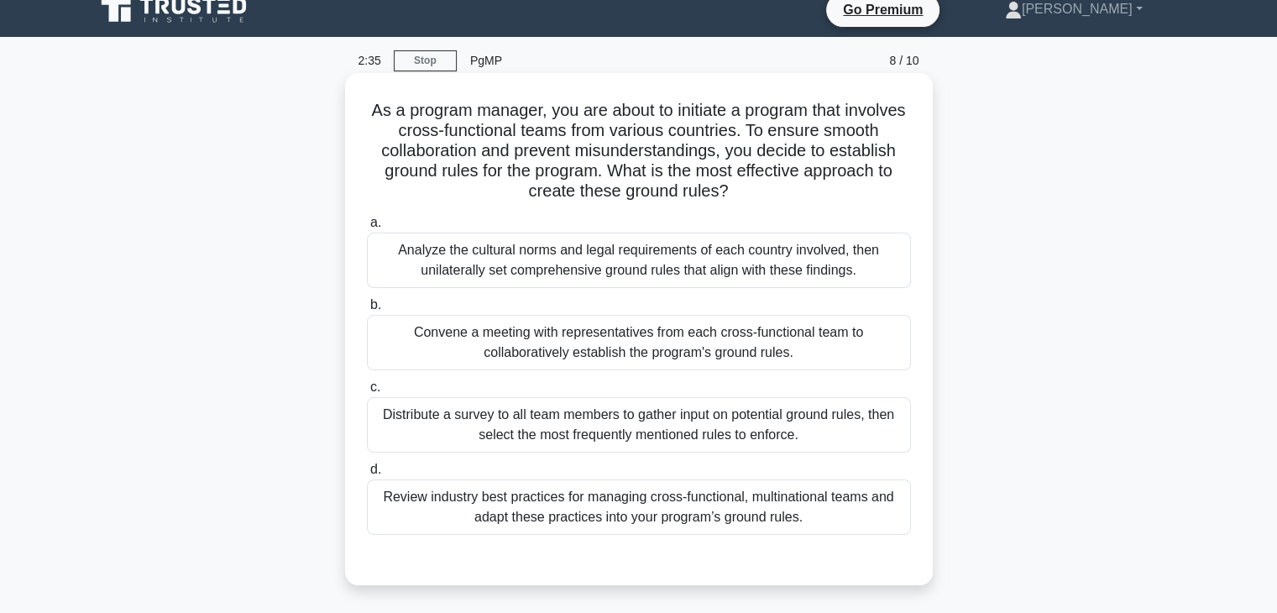
click at [608, 259] on div "Analyze the cultural norms and legal requirements of each country involved, the…" at bounding box center [639, 260] width 544 height 55
click at [367, 228] on input "a. Analyze the cultural norms and legal requirements of each country involved, …" at bounding box center [367, 222] width 0 height 11
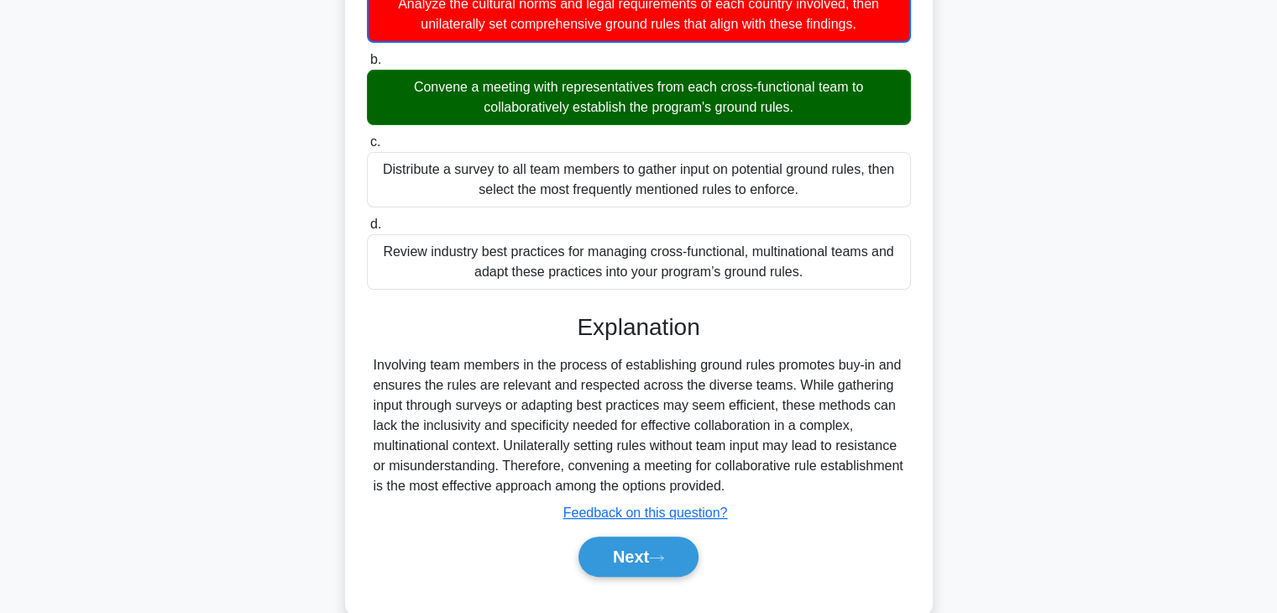
scroll to position [298, 0]
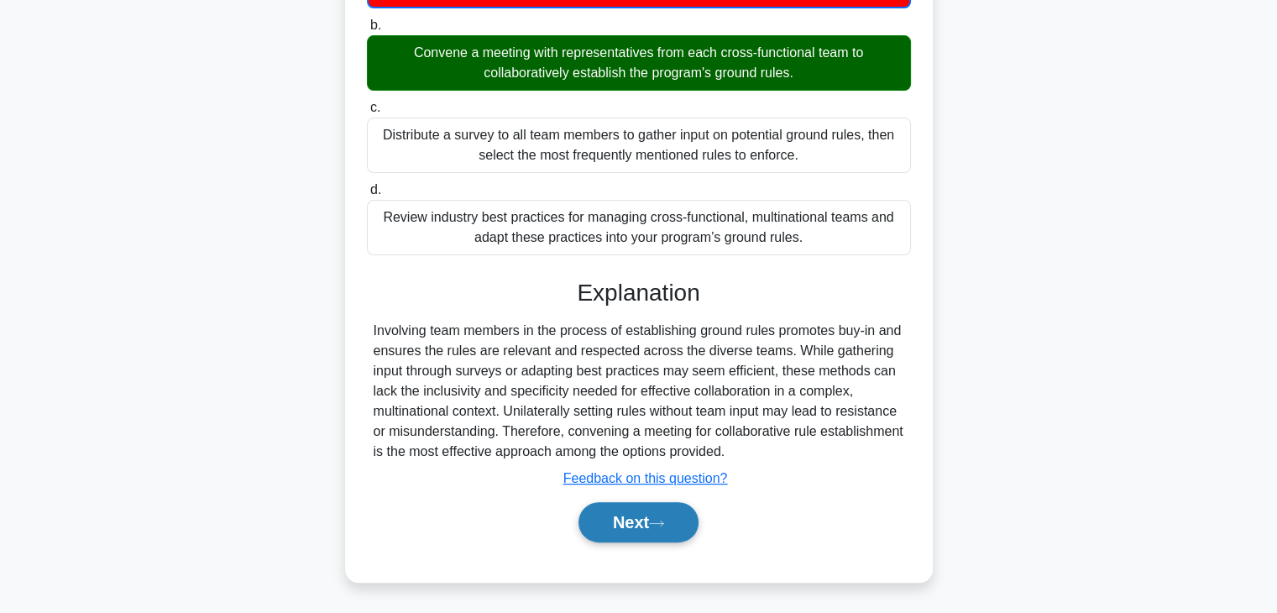
click at [687, 518] on button "Next" at bounding box center [638, 522] width 120 height 40
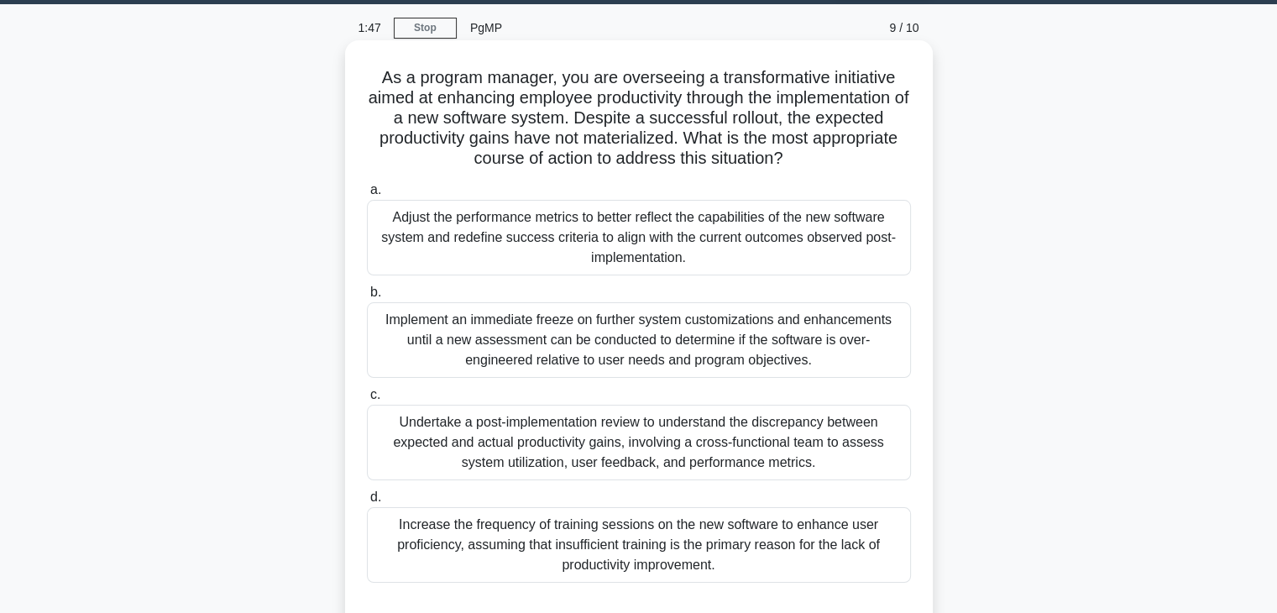
scroll to position [48, 0]
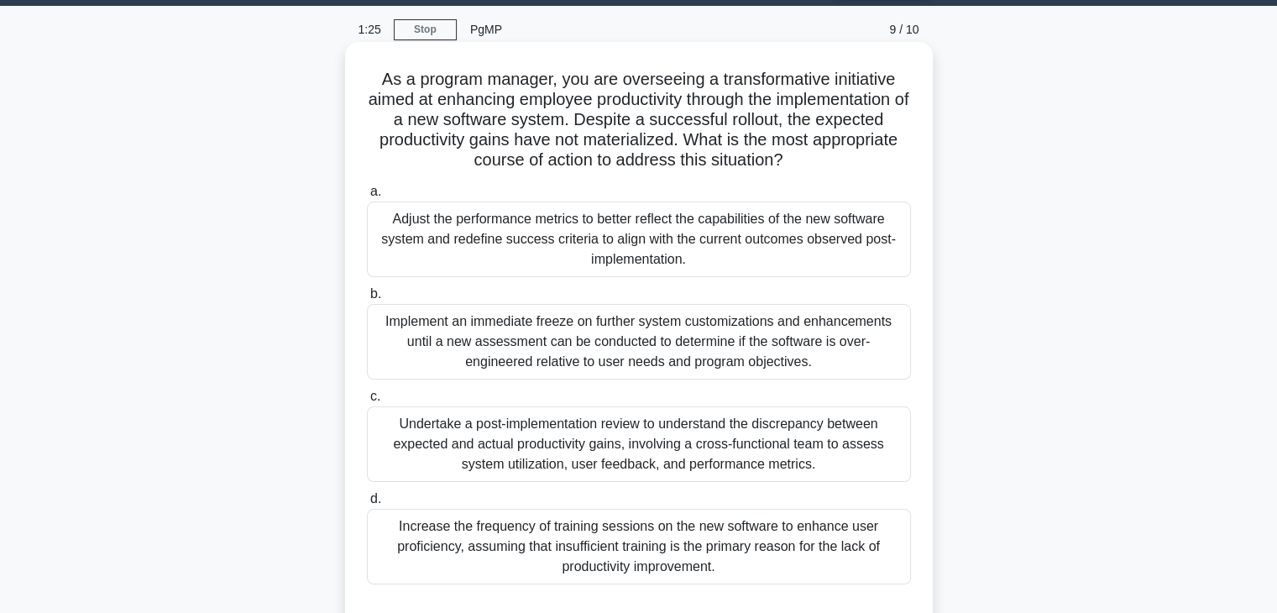
click at [720, 246] on div "Adjust the performance metrics to better reflect the capabilities of the new so…" at bounding box center [639, 240] width 544 height 76
click at [367, 197] on input "a. Adjust the performance metrics to better reflect the capabilities of the new…" at bounding box center [367, 191] width 0 height 11
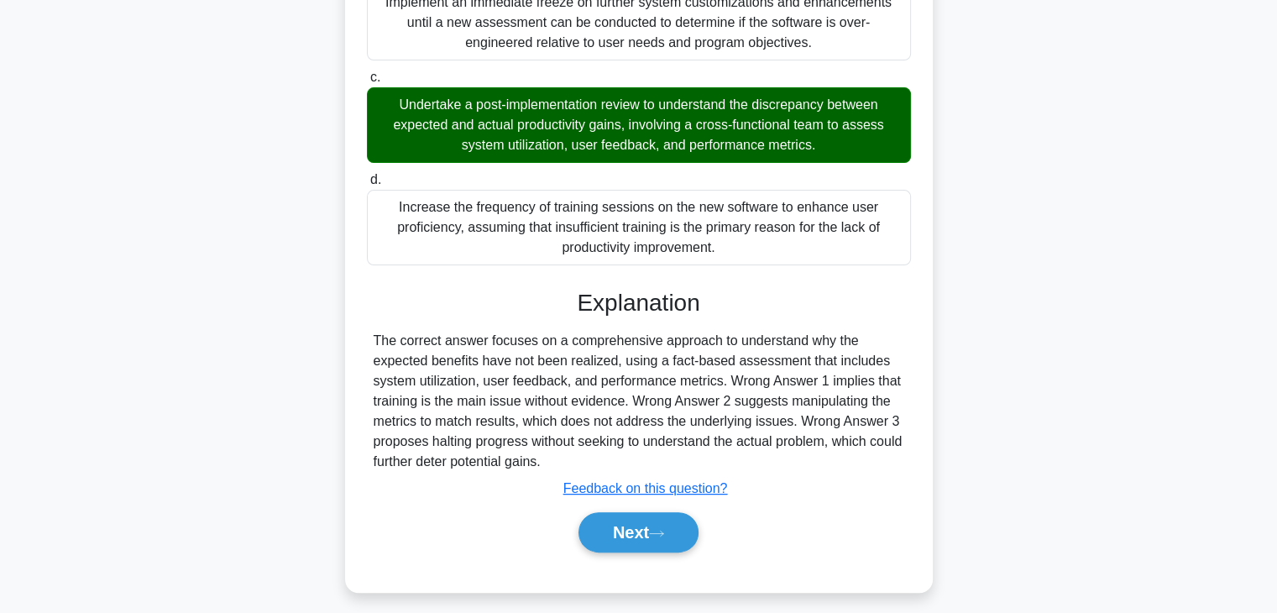
scroll to position [379, 0]
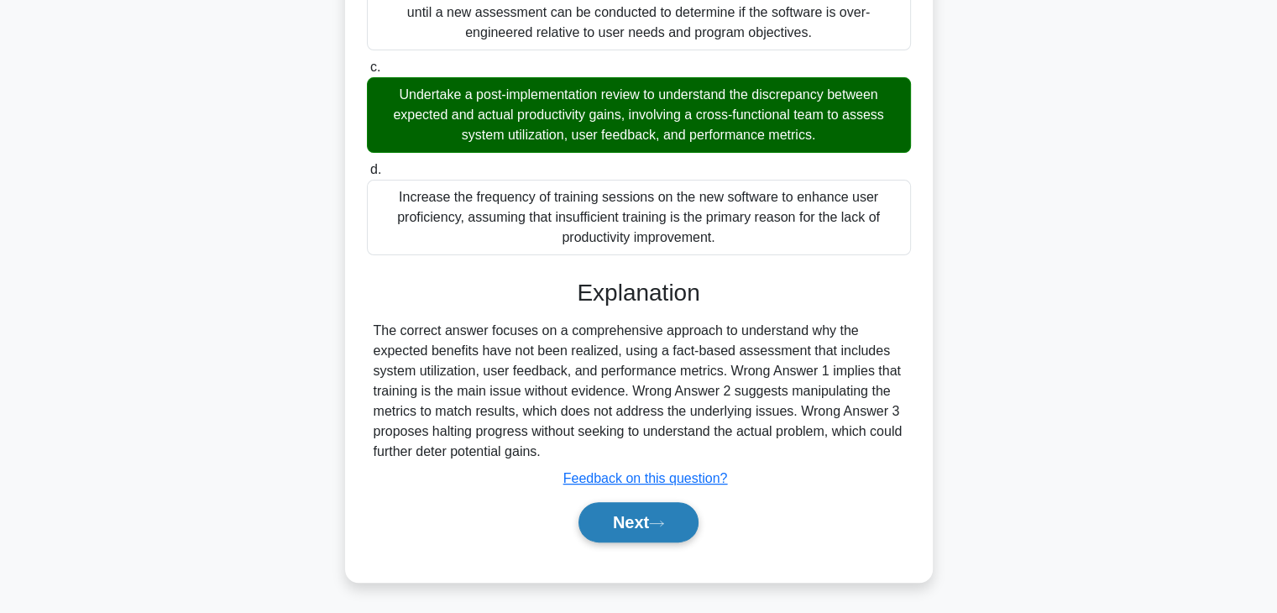
click at [662, 506] on button "Next" at bounding box center [638, 522] width 120 height 40
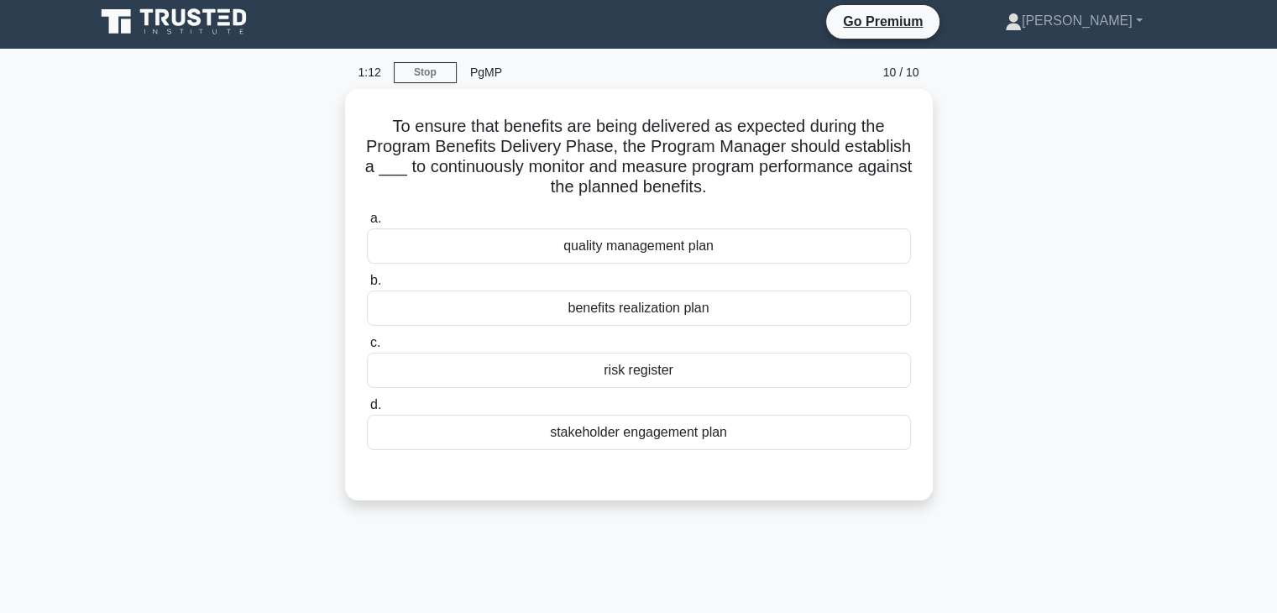
scroll to position [3, 0]
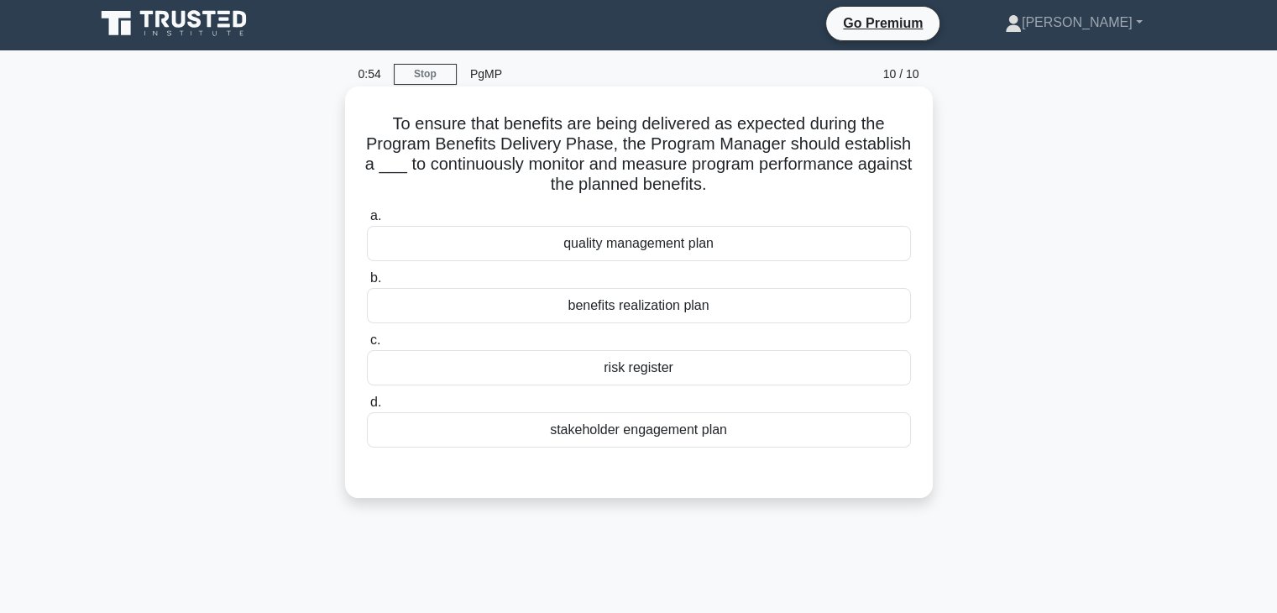
click at [652, 247] on div "quality management plan" at bounding box center [639, 243] width 544 height 35
click at [367, 222] on input "a. quality management plan" at bounding box center [367, 216] width 0 height 11
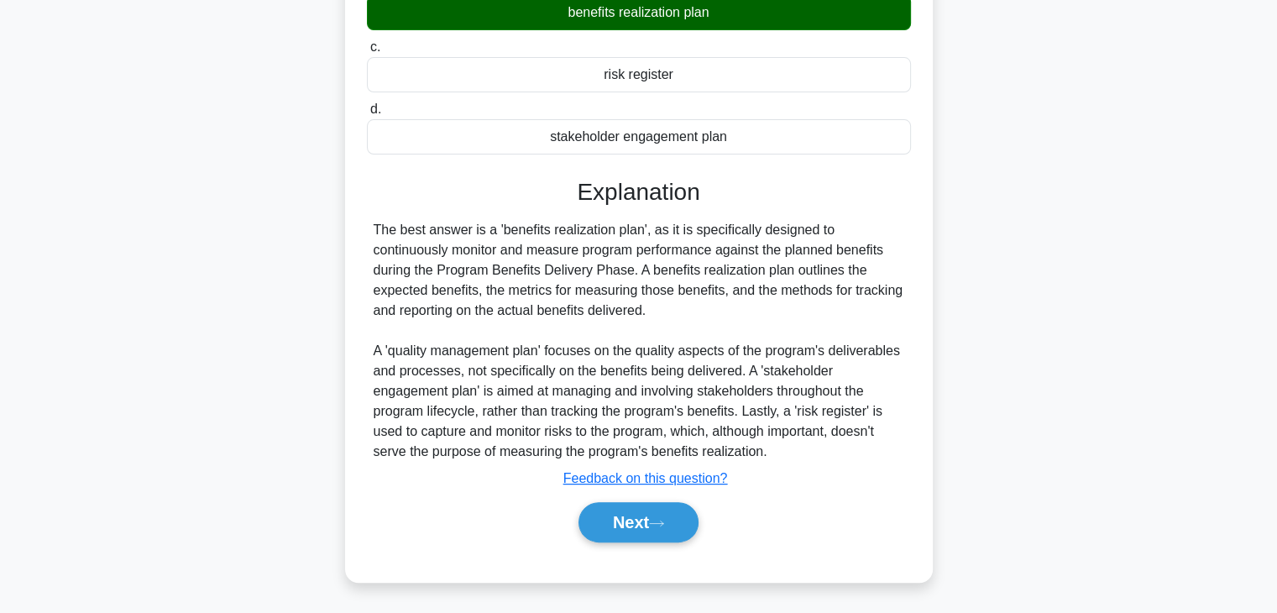
scroll to position [297, 0]
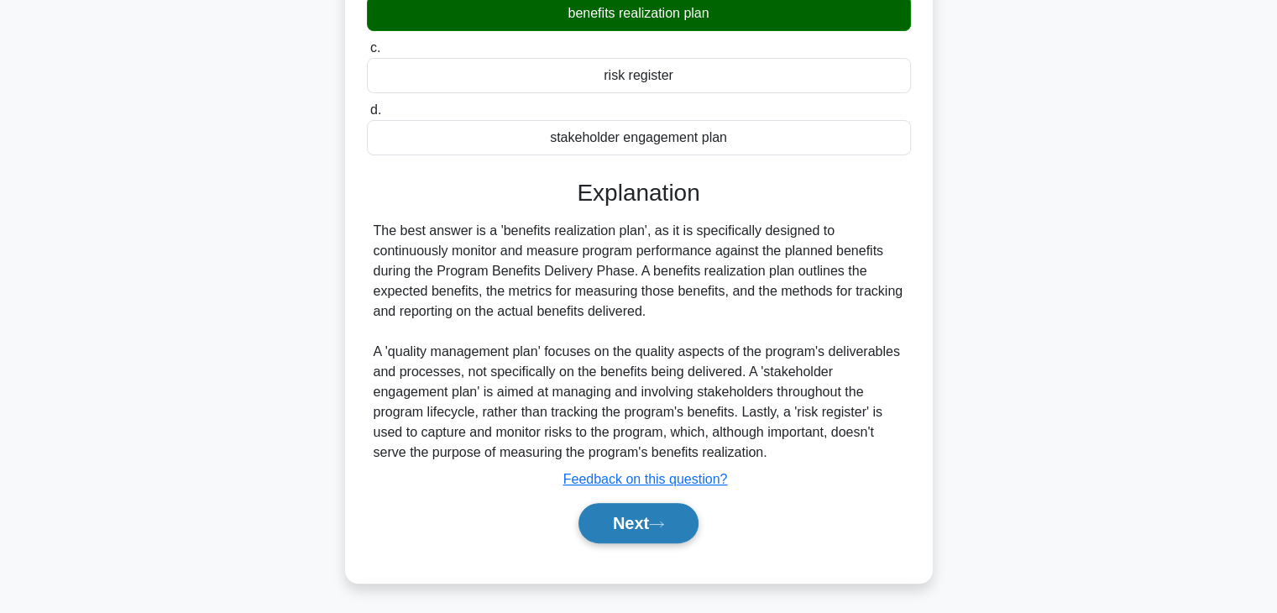
click at [679, 518] on button "Next" at bounding box center [638, 523] width 120 height 40
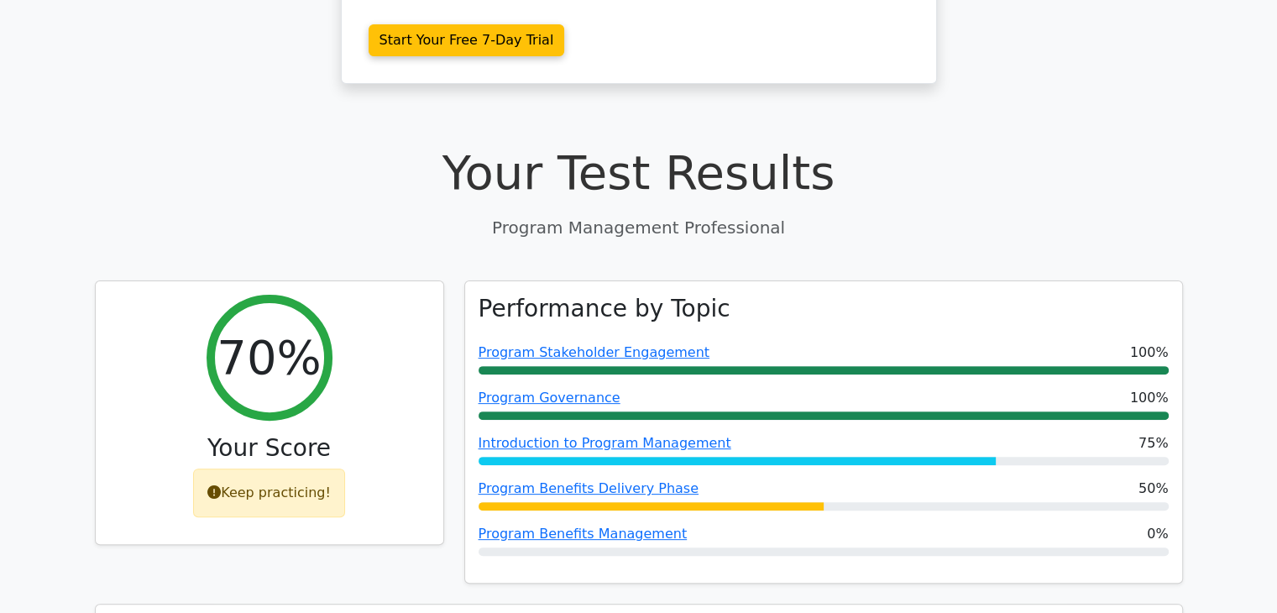
scroll to position [440, 0]
